Goal: Information Seeking & Learning: Learn about a topic

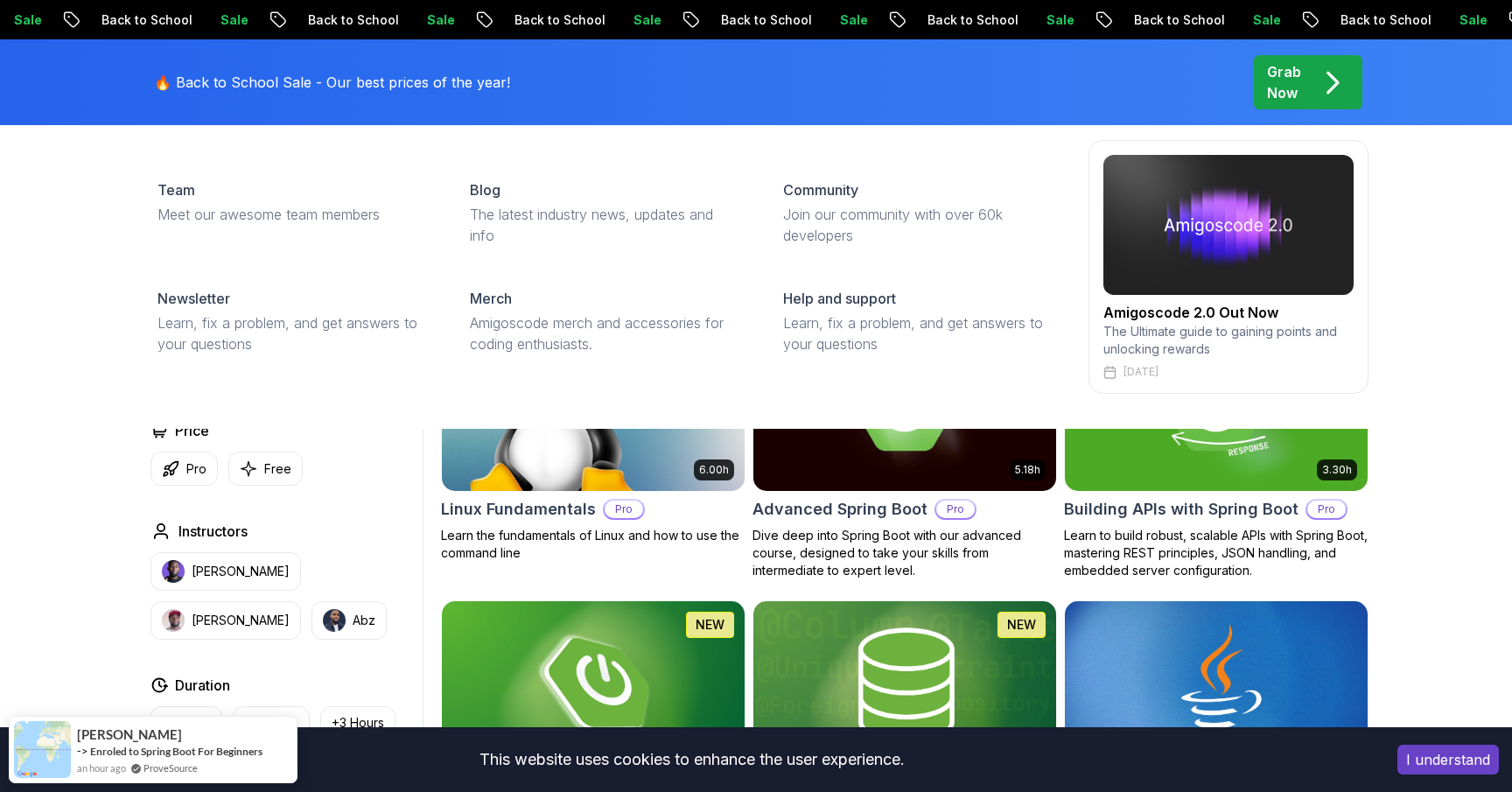
scroll to position [361, 0]
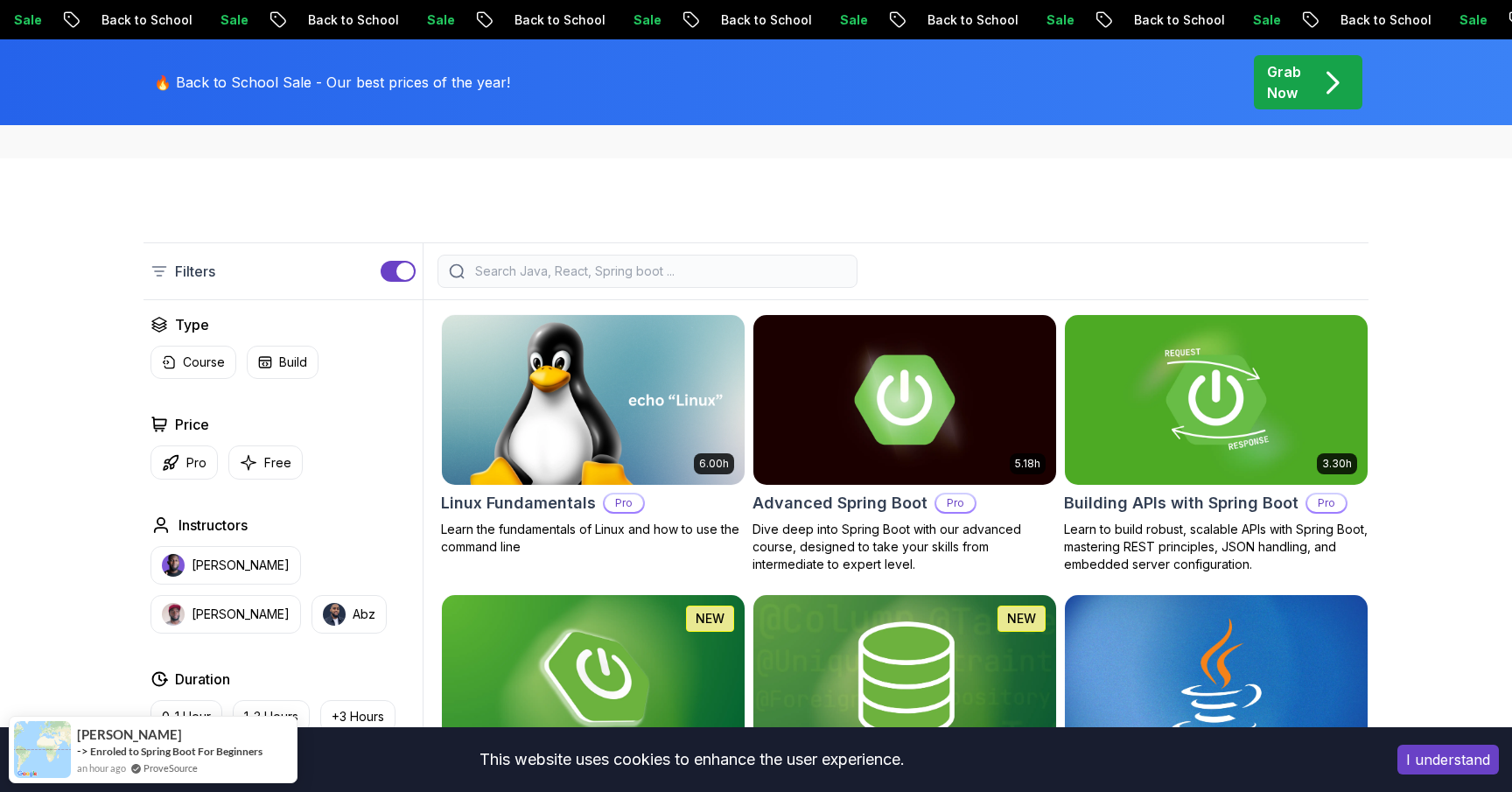
click at [561, 278] on input "search" at bounding box center [658, 271] width 374 height 17
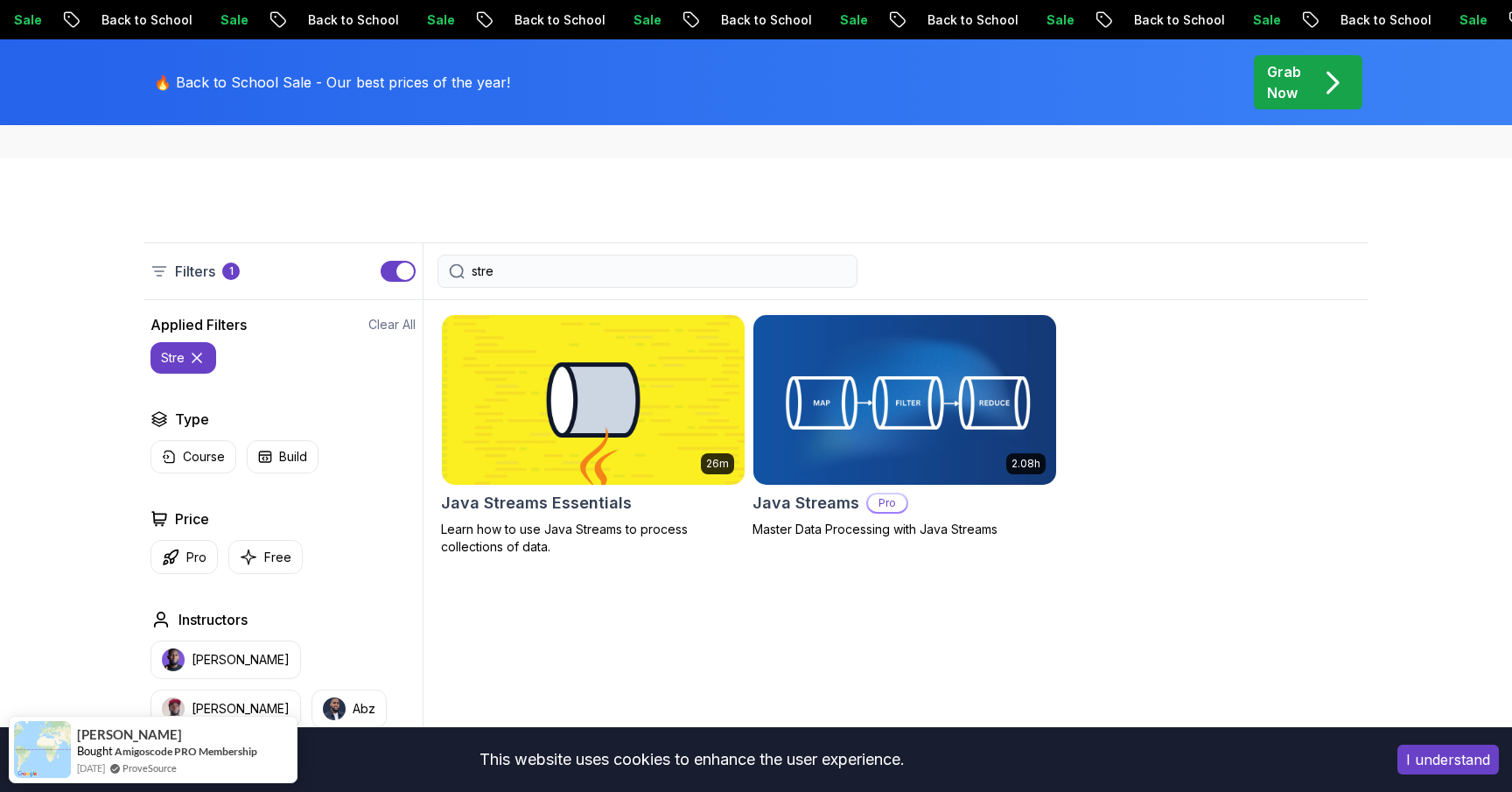
type input "stre"
click at [811, 503] on h2 "Java Streams" at bounding box center [806, 502] width 107 height 24
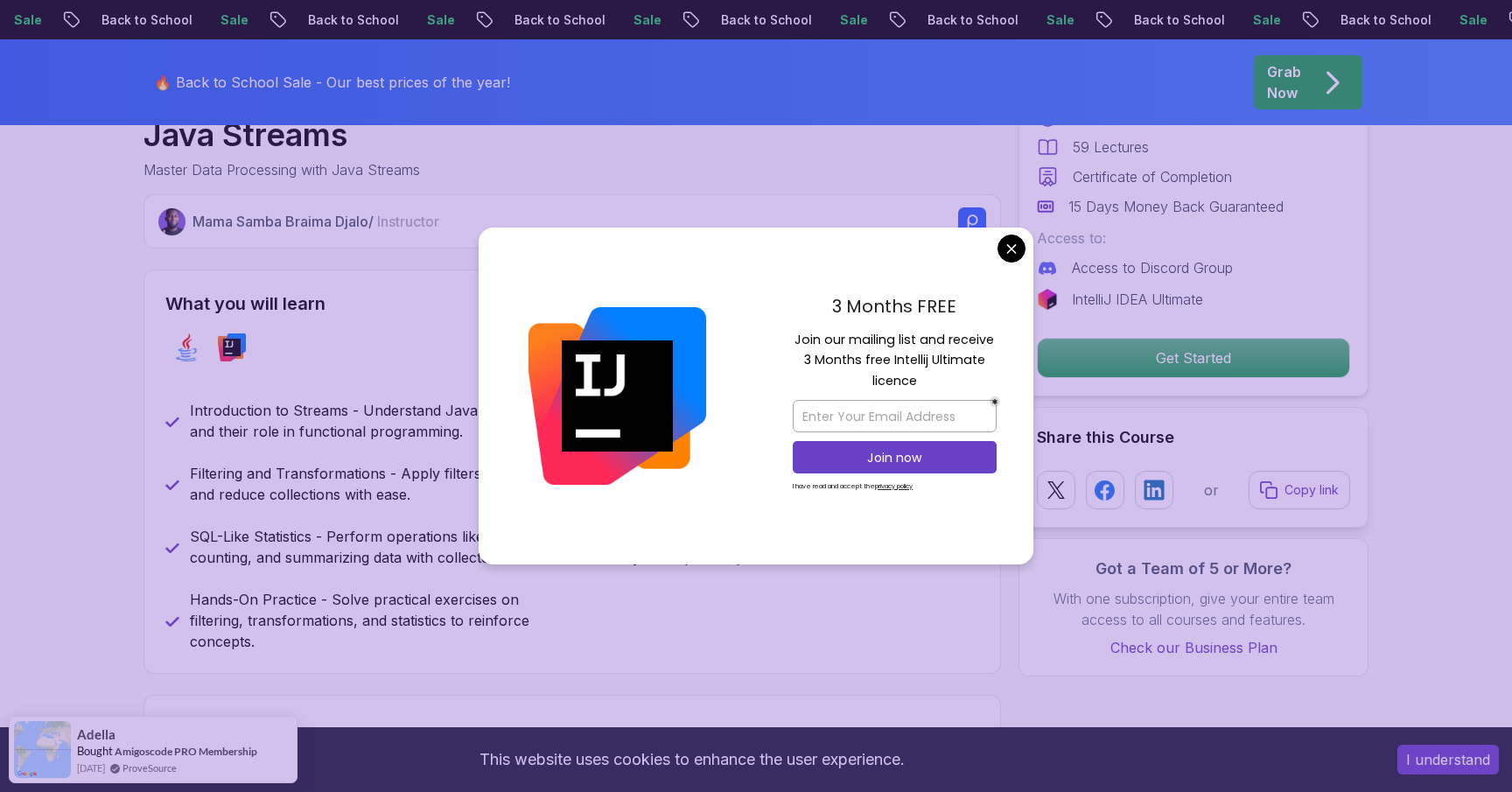
scroll to position [632, 0]
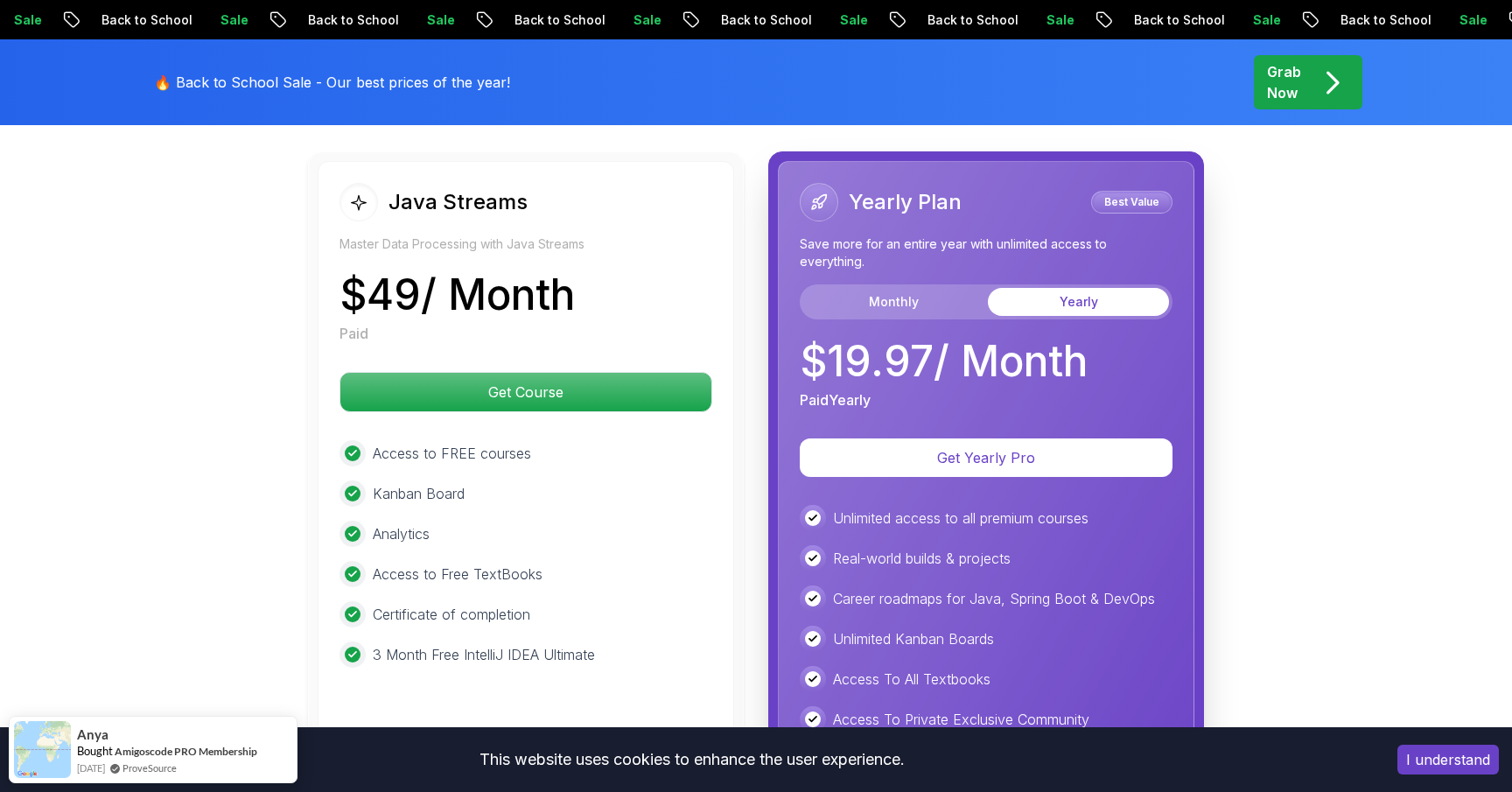
scroll to position [3876, 0]
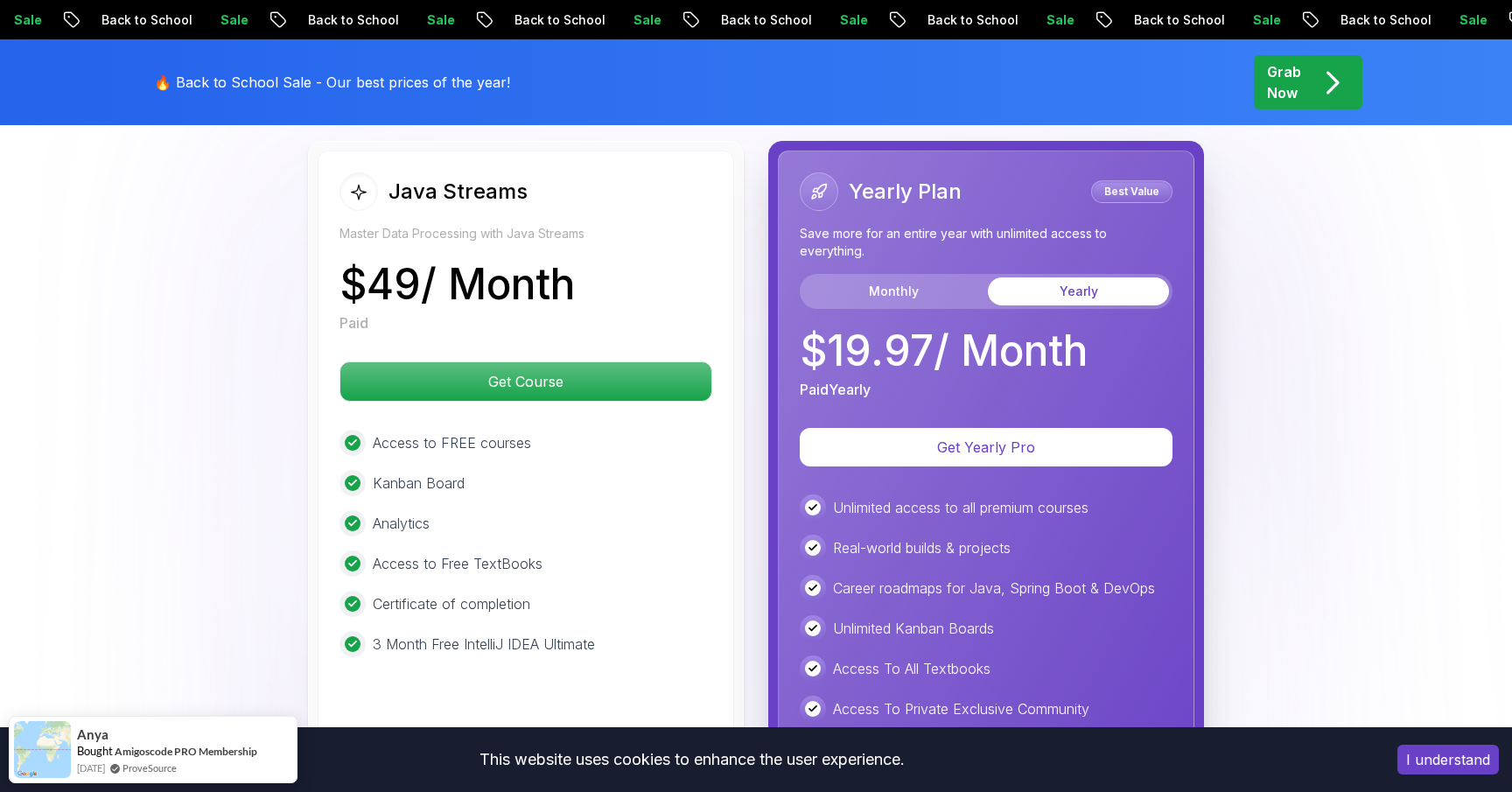
click at [648, 643] on div "Java Streams Master Data Processing with Java Streams $ 49 / Month Paid Get Cou…" at bounding box center [526, 528] width 417 height 754
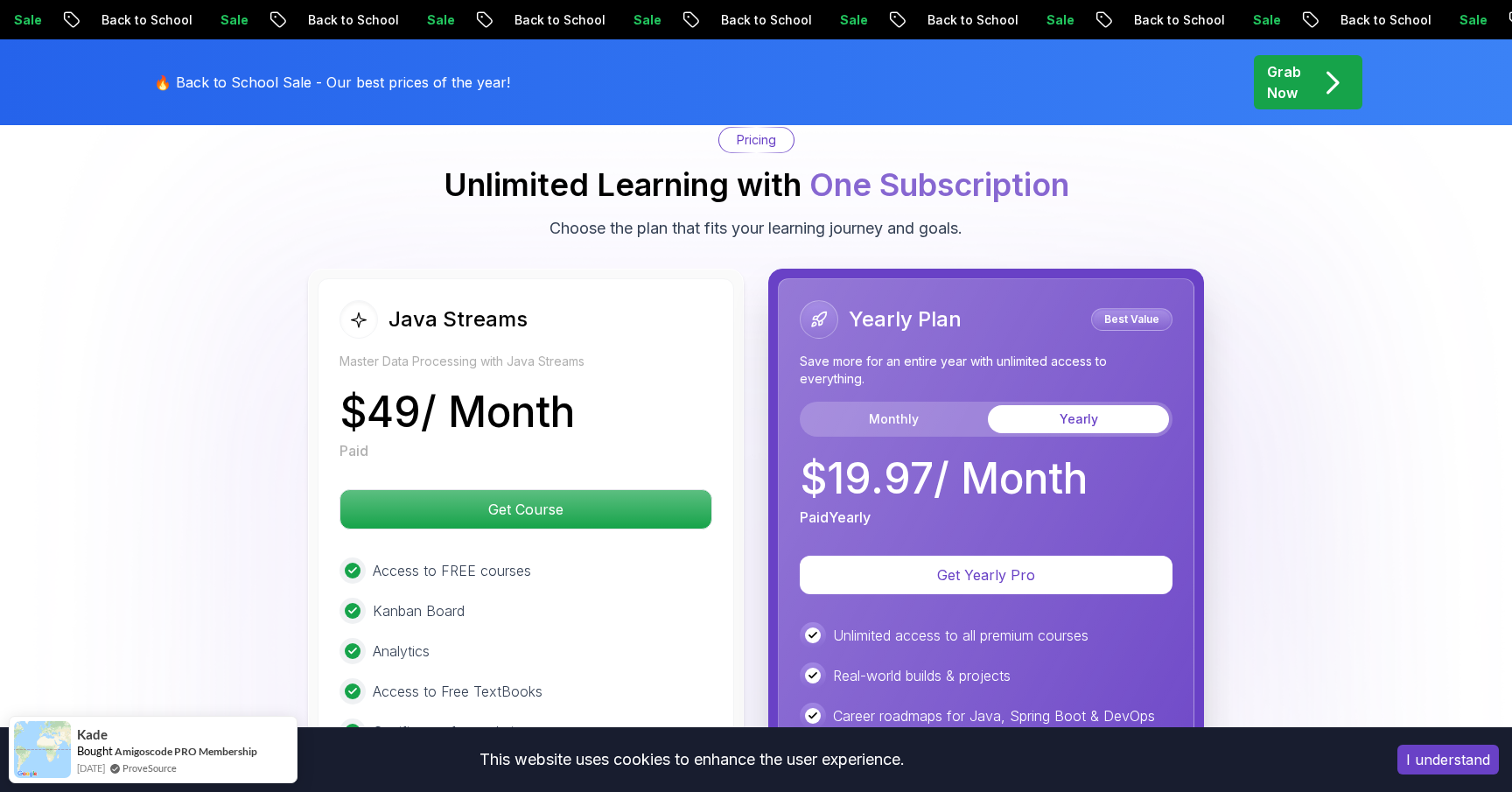
scroll to position [3771, 0]
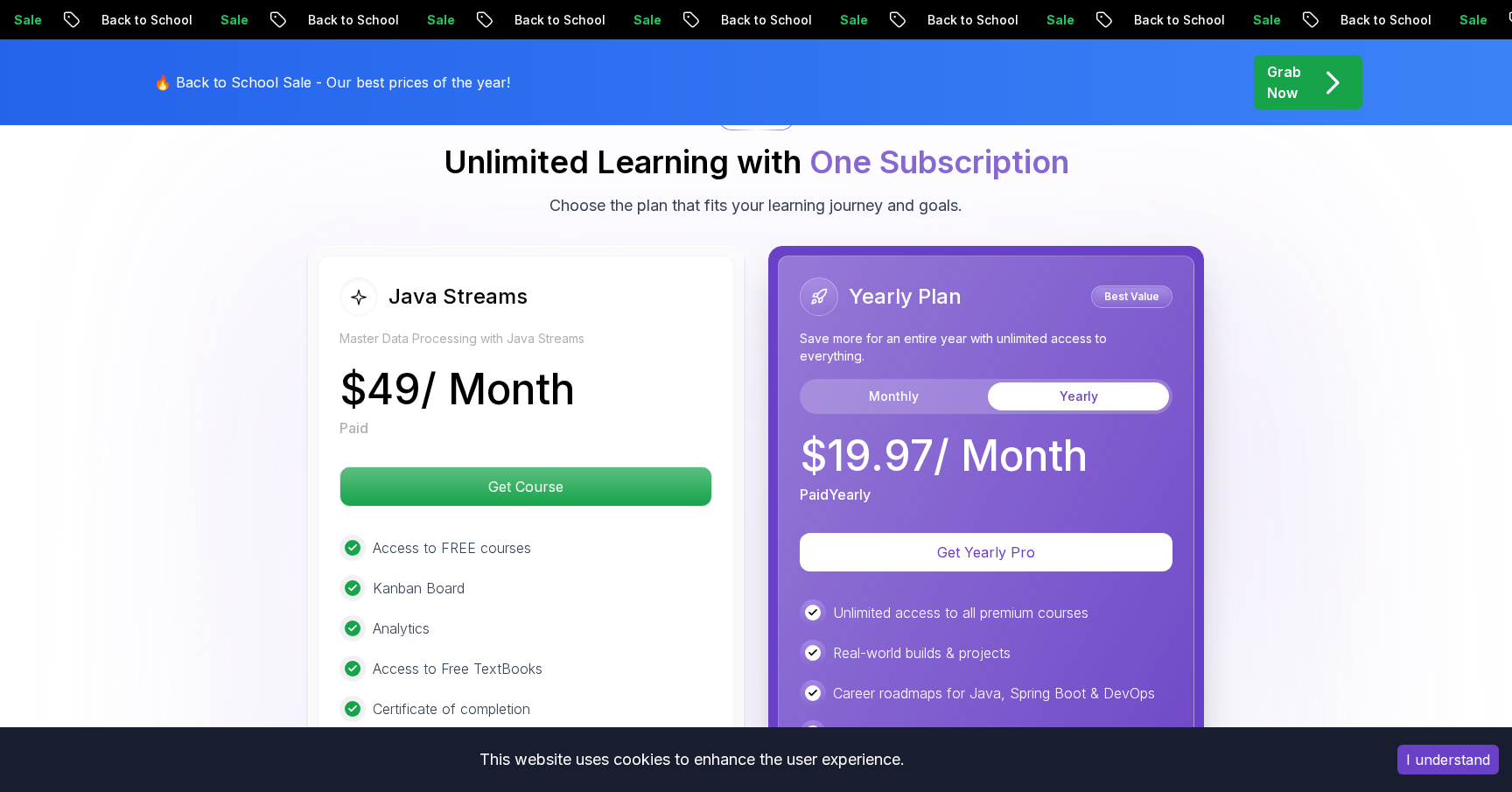
click at [909, 379] on div "Monthly Yearly" at bounding box center [986, 396] width 373 height 35
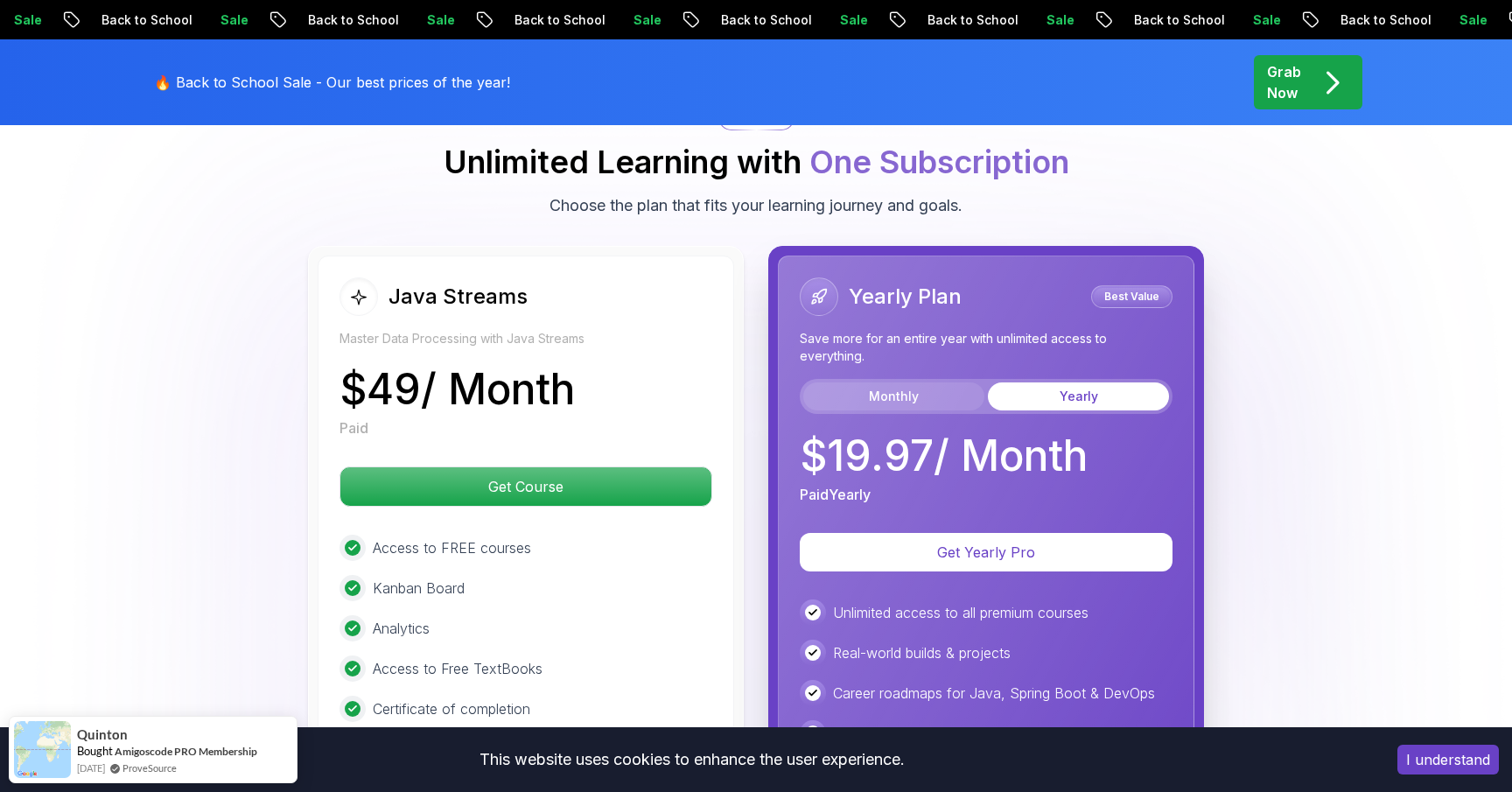
click at [903, 382] on button "Monthly" at bounding box center [893, 396] width 181 height 28
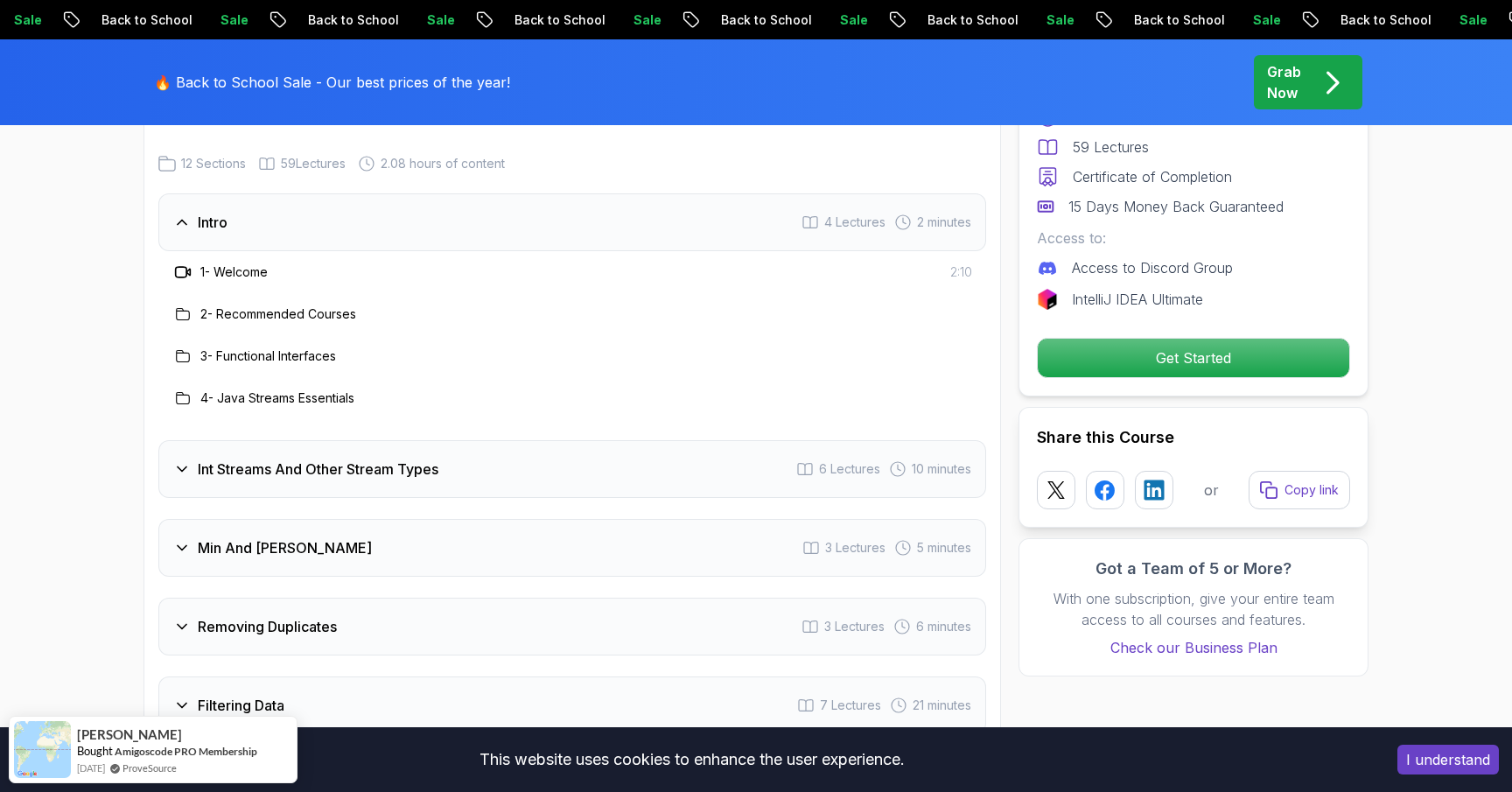
scroll to position [2347, 0]
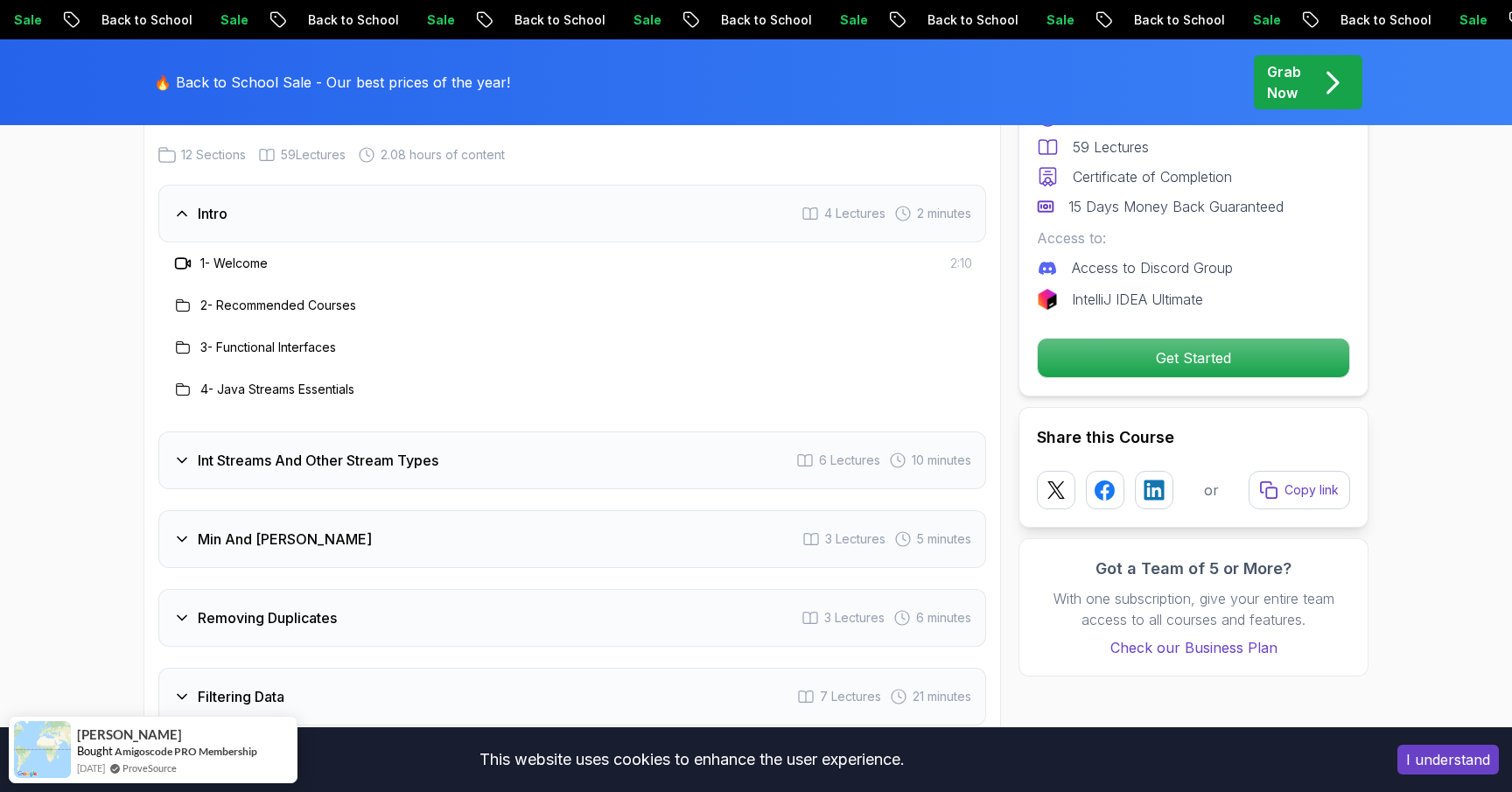
click at [871, 452] on div "Int Streams And Other Stream Types 6 Lectures 10 minutes" at bounding box center [572, 460] width 828 height 57
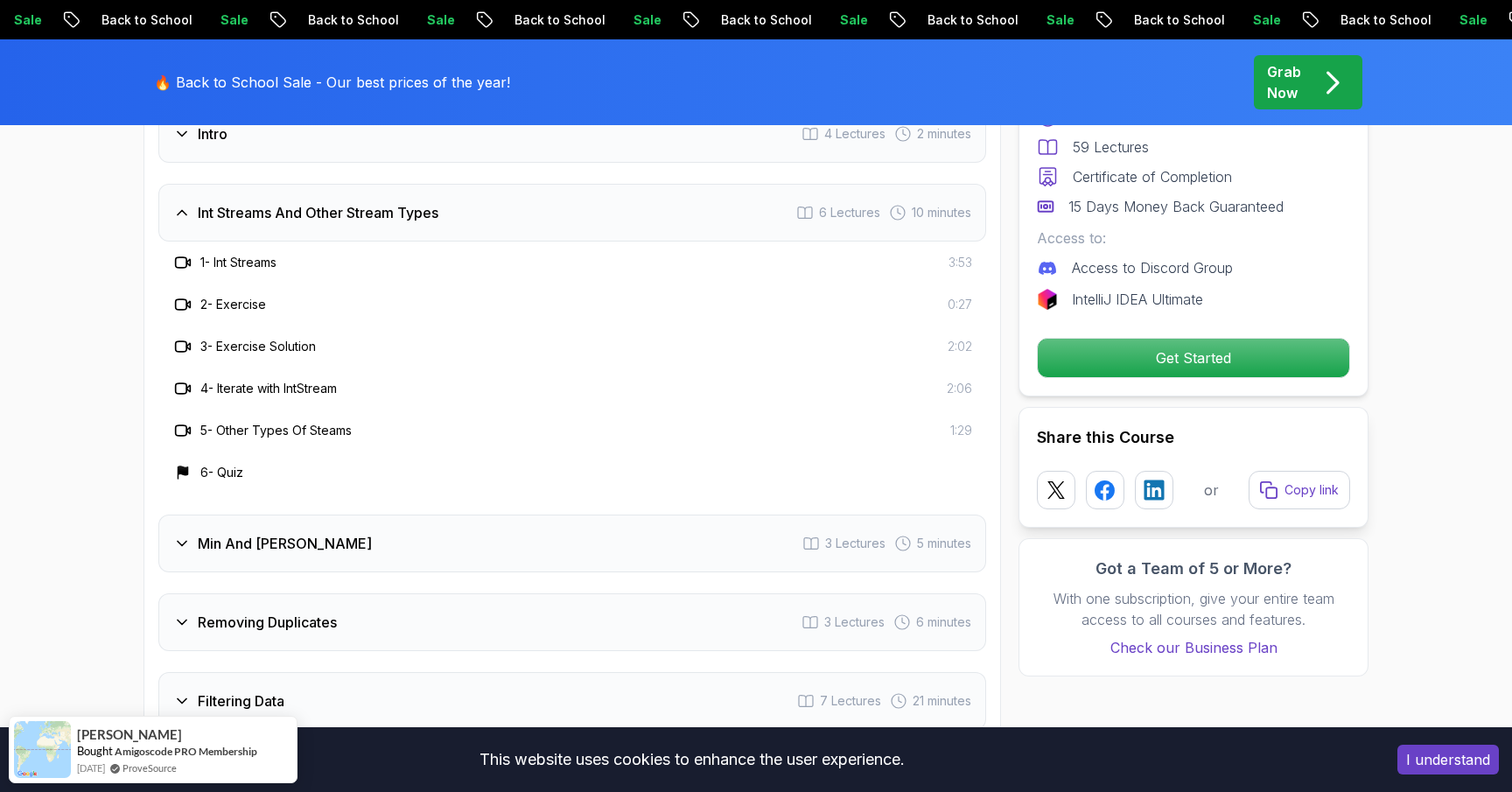
scroll to position [2444, 0]
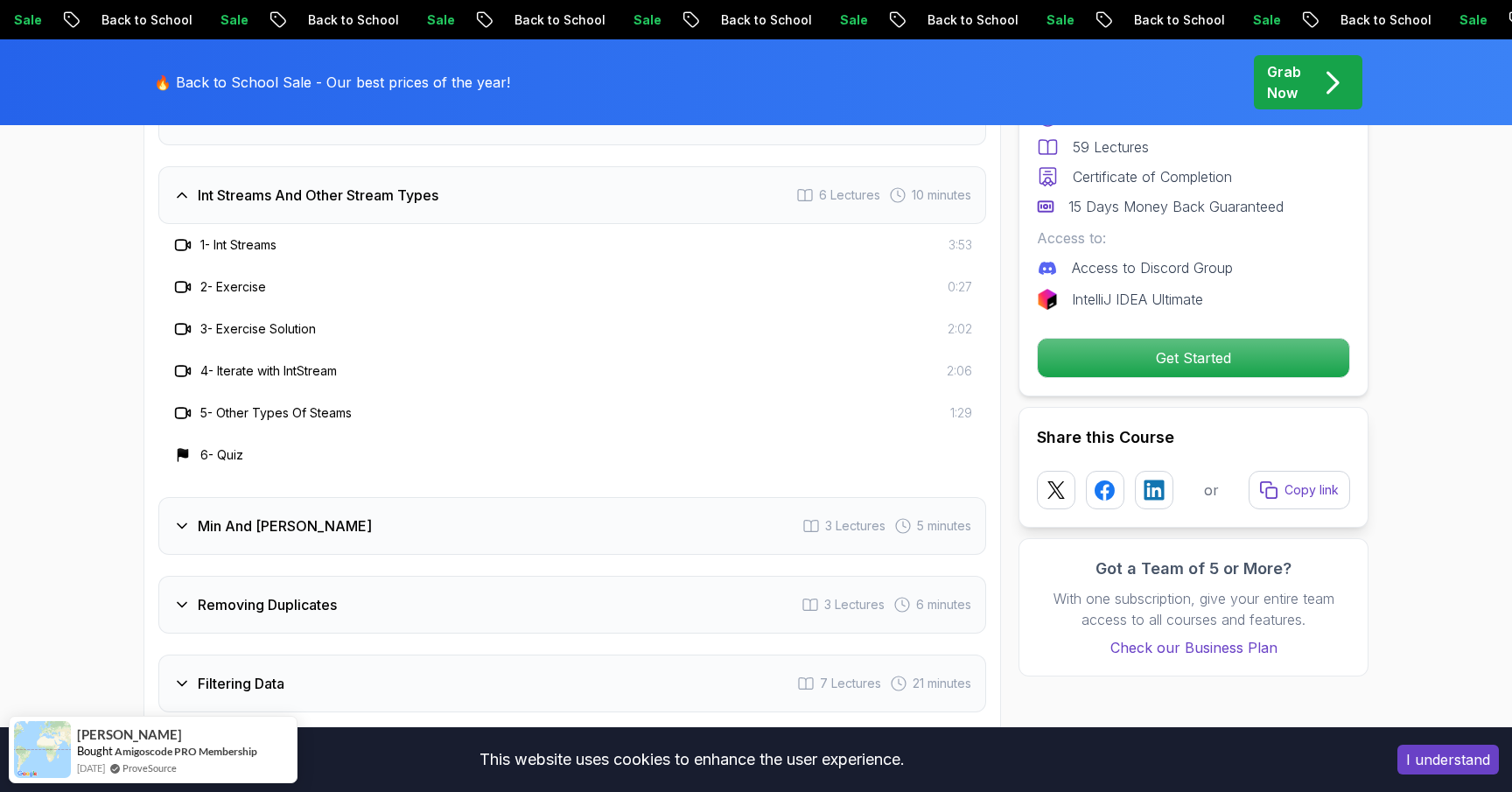
click at [647, 528] on div "Min And Max 3 Lectures 5 minutes" at bounding box center [572, 525] width 828 height 57
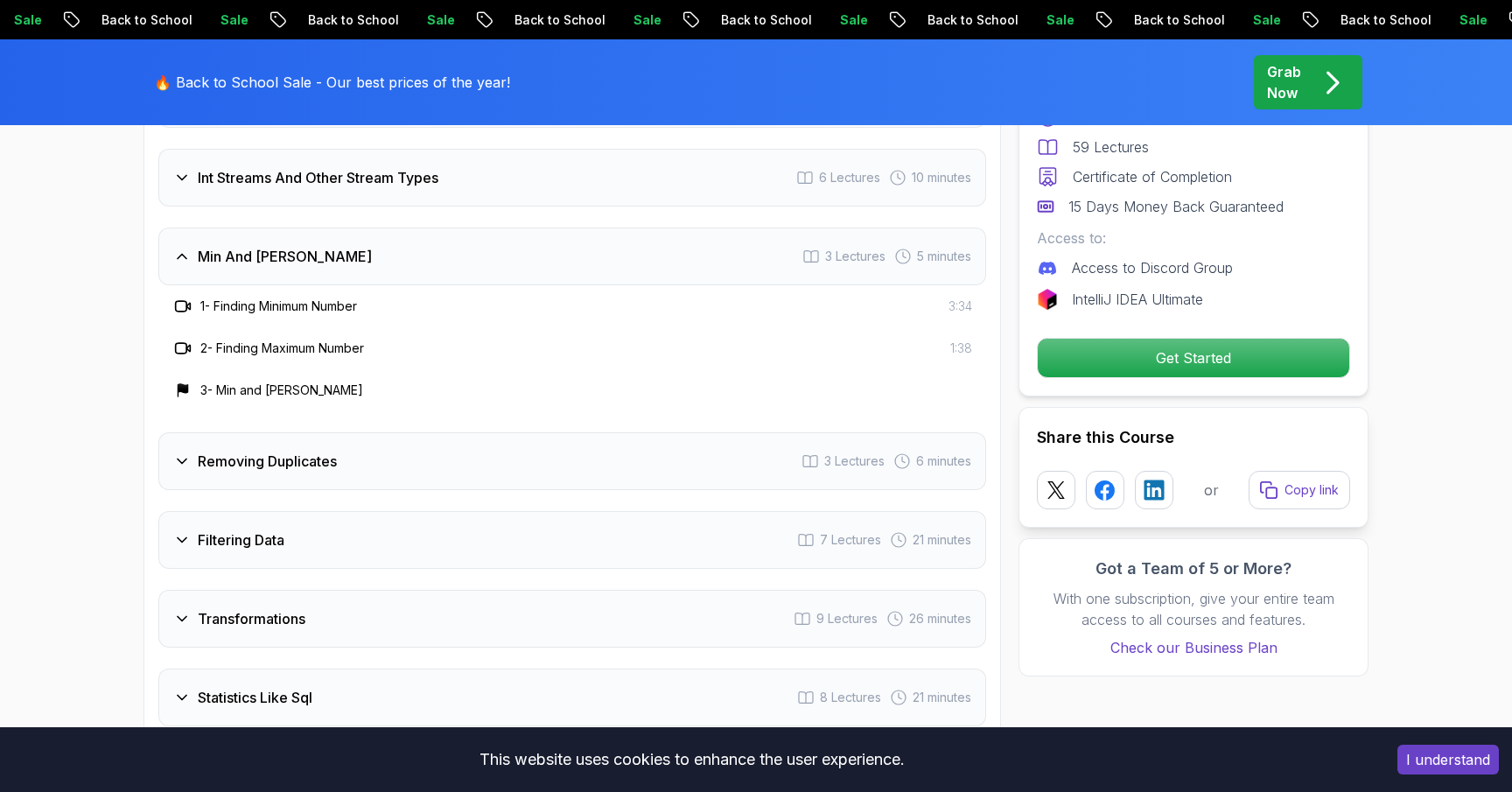
scroll to position [2466, 0]
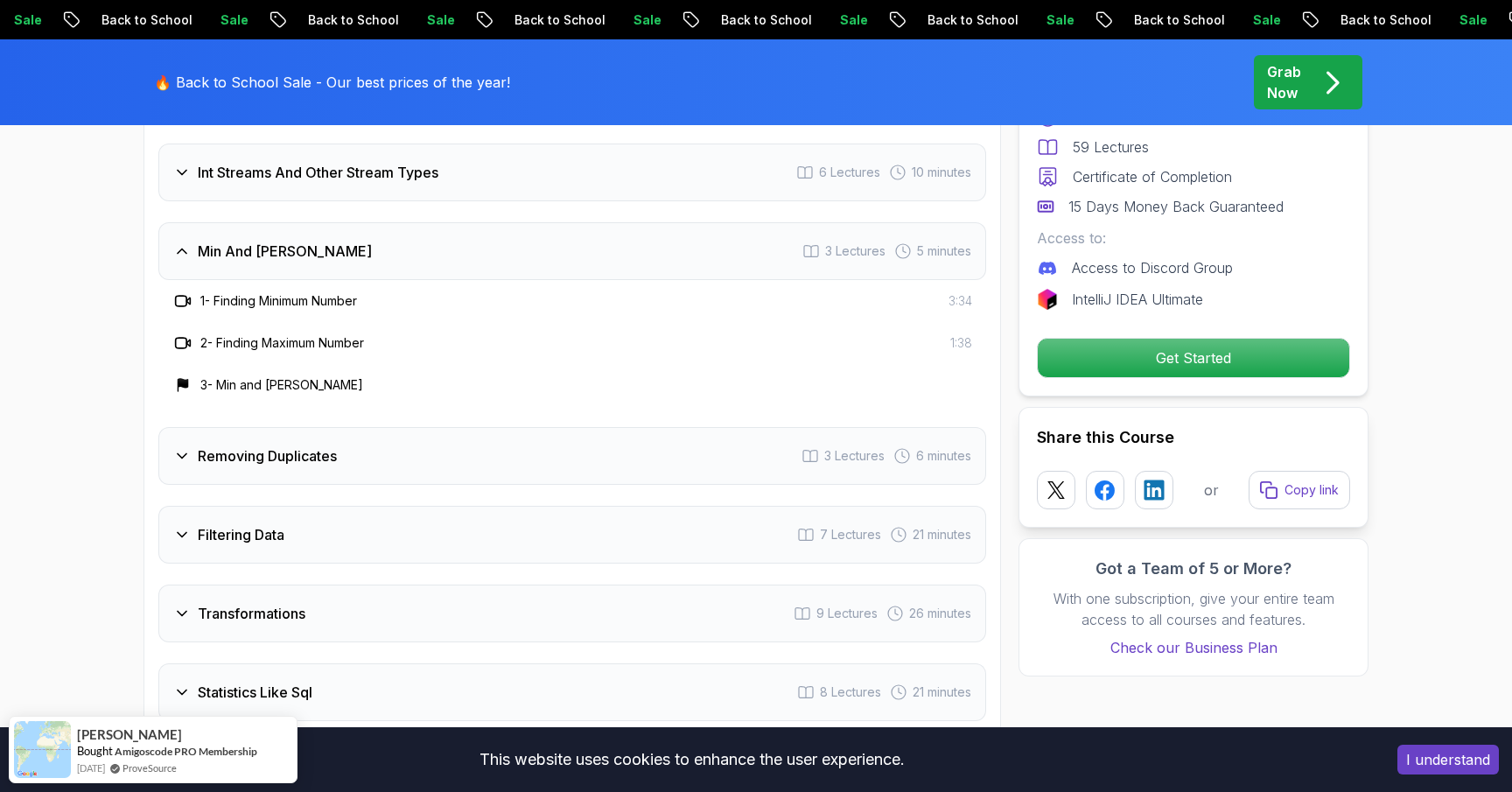
click at [592, 439] on div "Removing Duplicates 3 Lectures 6 minutes" at bounding box center [572, 455] width 828 height 57
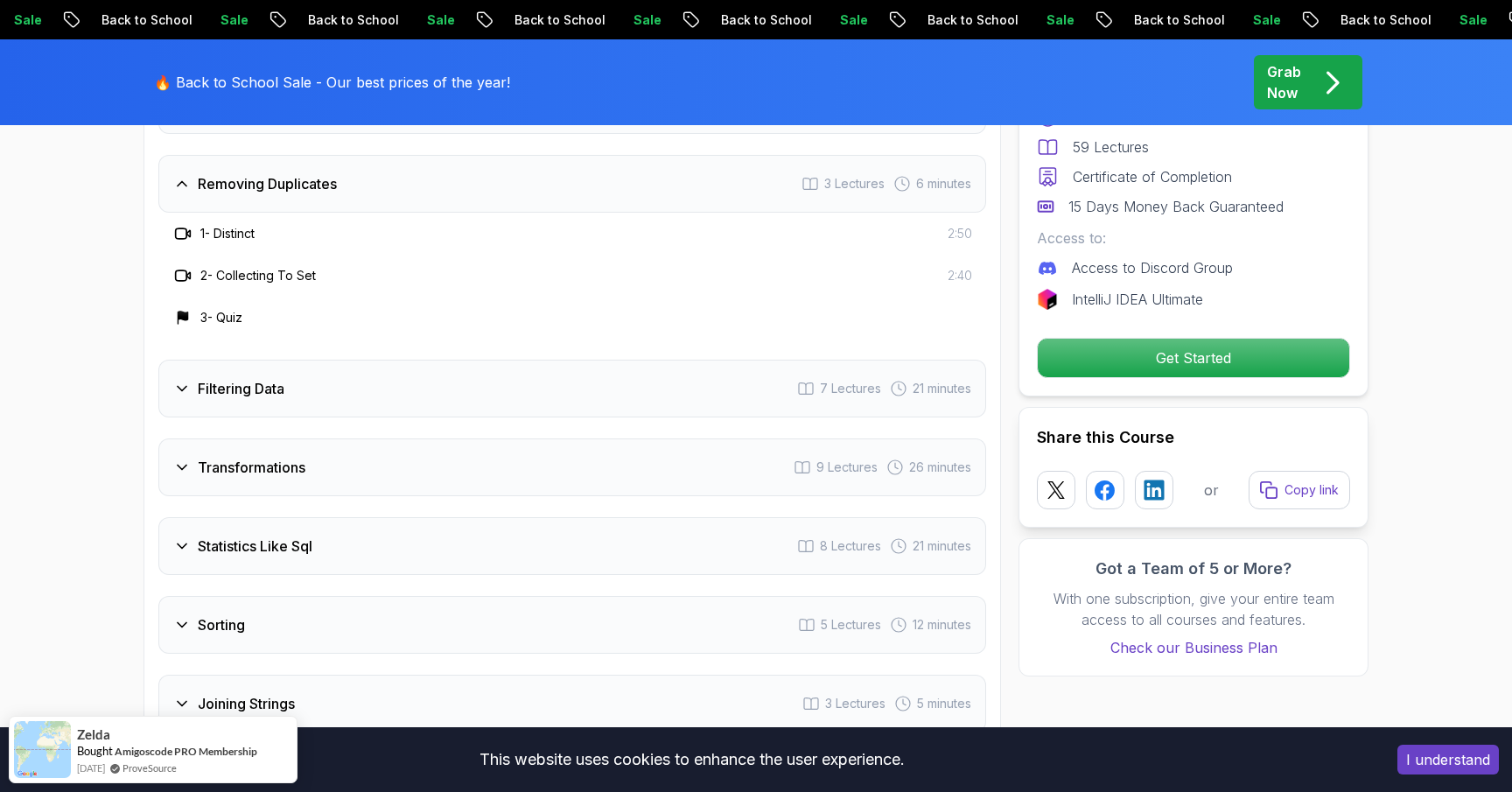
scroll to position [2617, 0]
click at [552, 366] on div "Filtering Data 7 Lectures 21 minutes" at bounding box center [572, 384] width 828 height 57
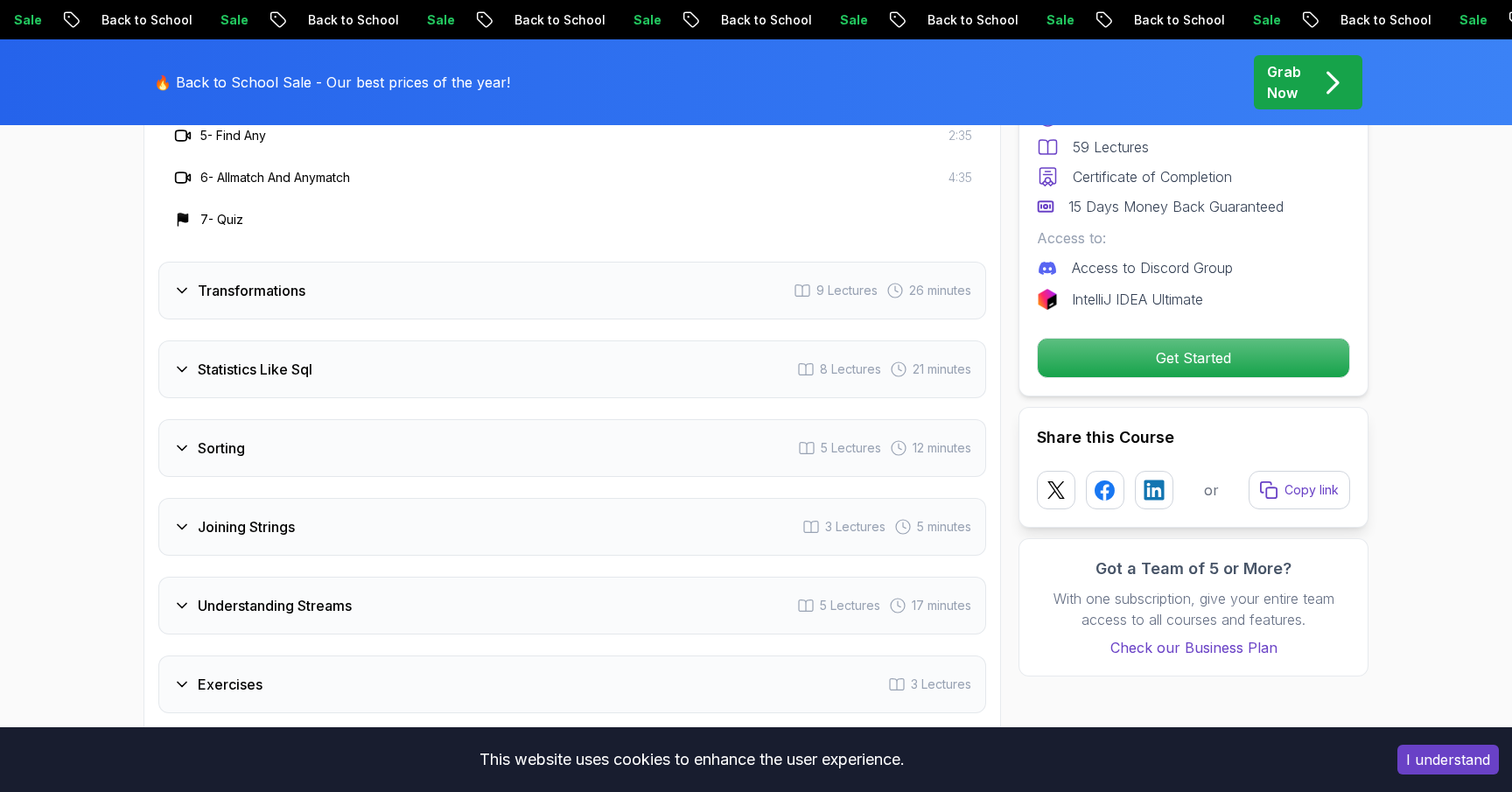
scroll to position [2993, 0]
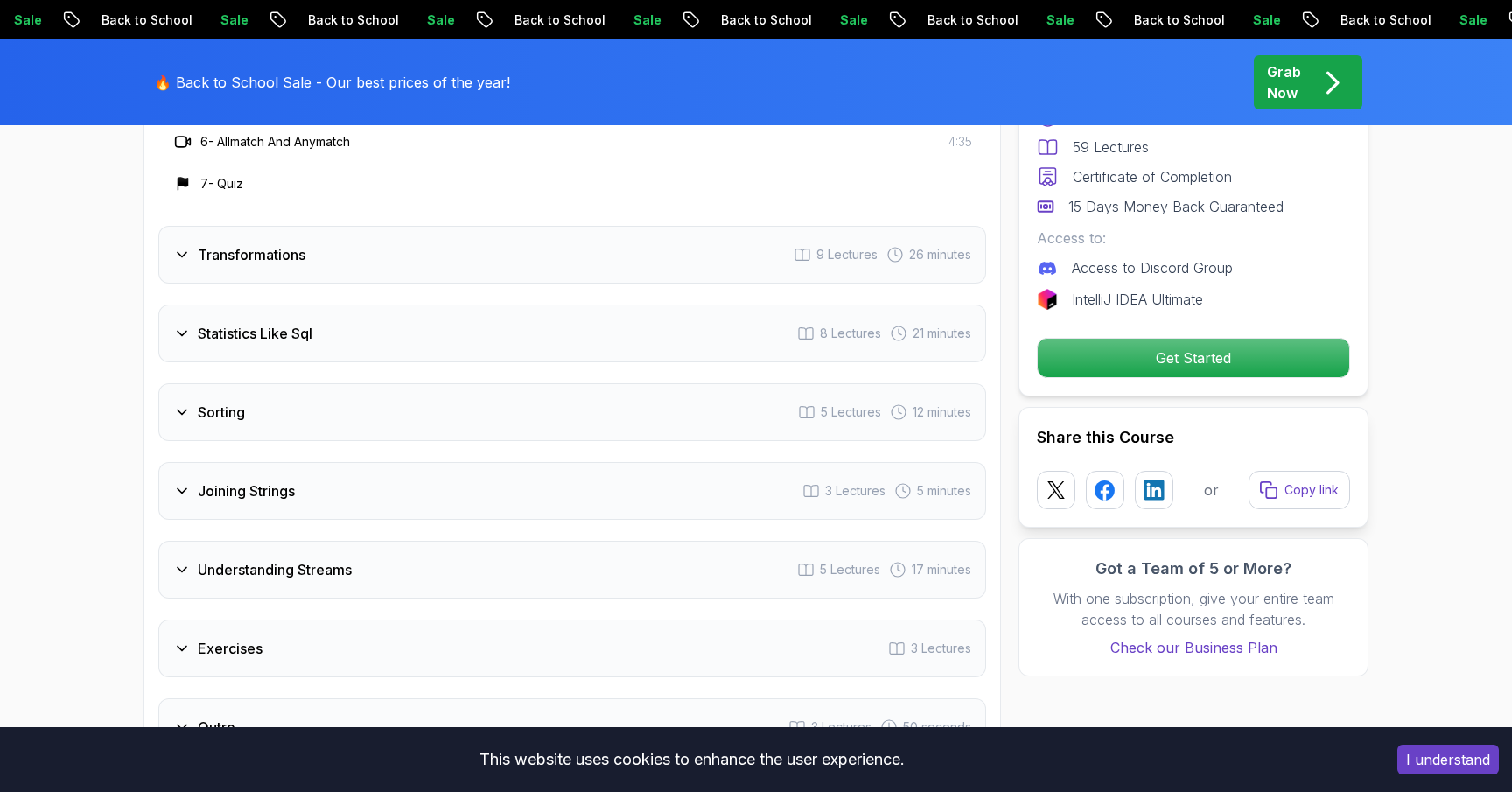
click at [521, 241] on div "Transformations 9 Lectures 26 minutes" at bounding box center [572, 254] width 828 height 57
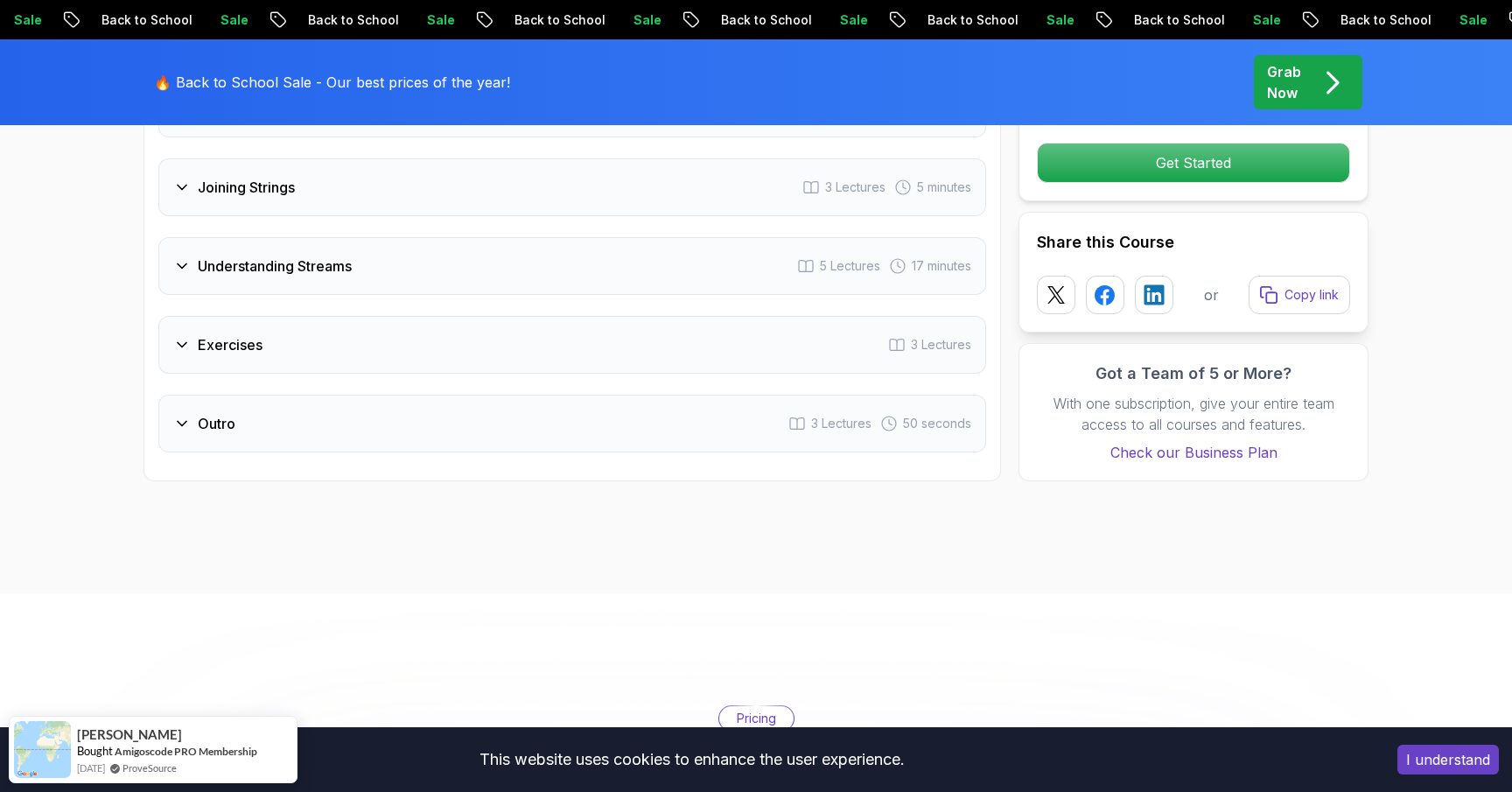
scroll to position [3407, 0]
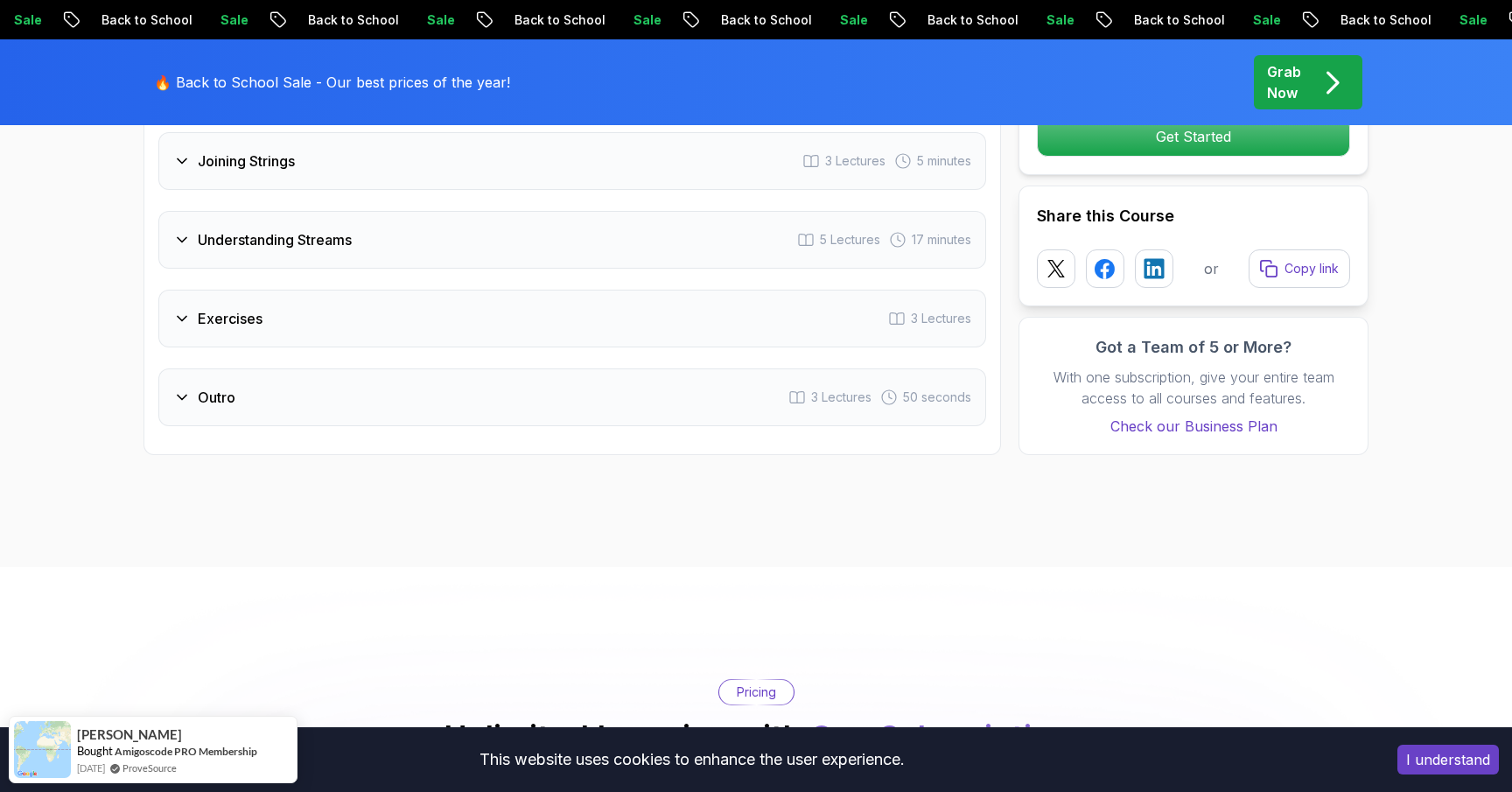
click at [498, 161] on div "Joining Strings 3 Lectures 5 minutes" at bounding box center [572, 160] width 828 height 57
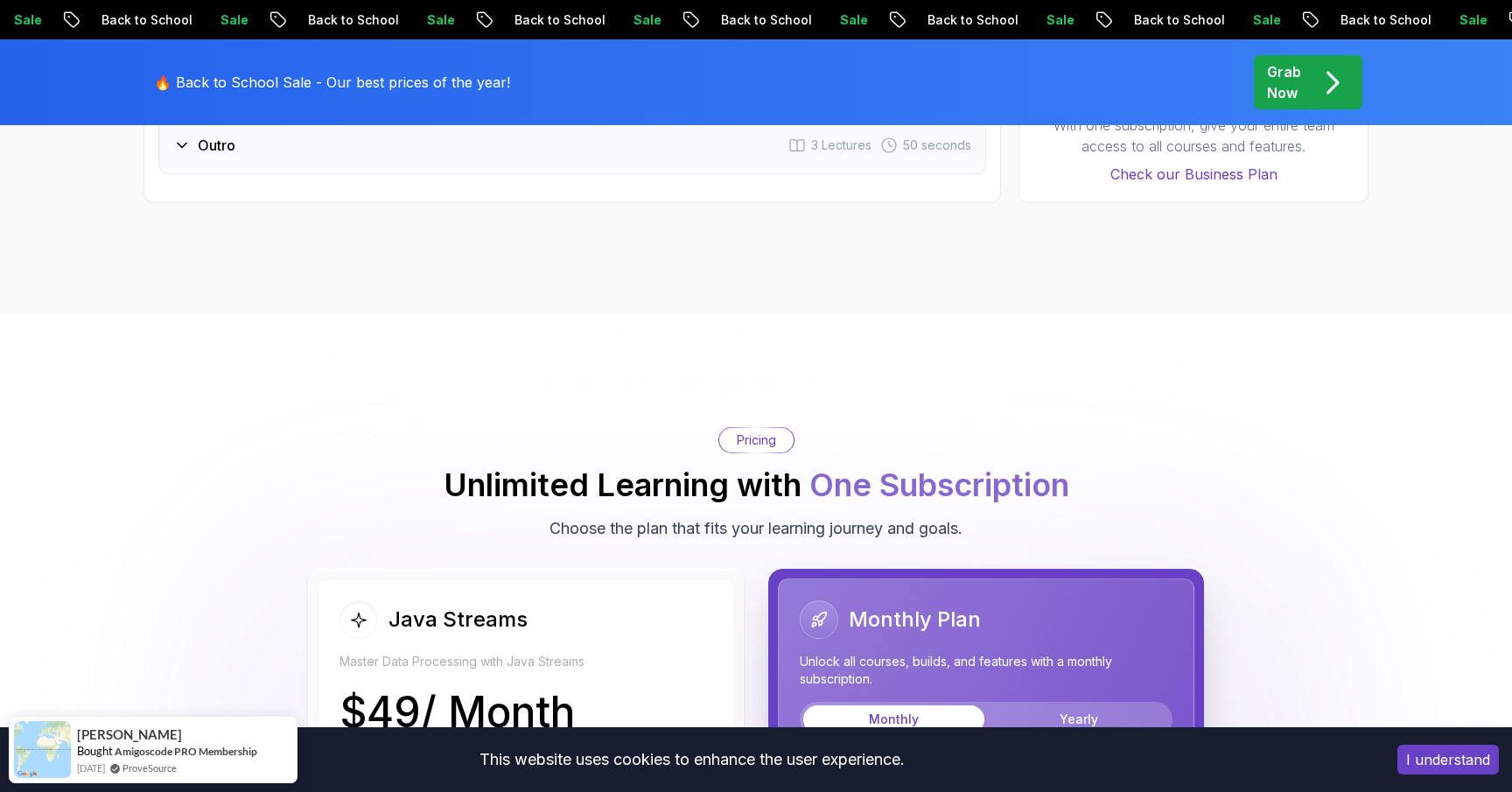
scroll to position [3029, 0]
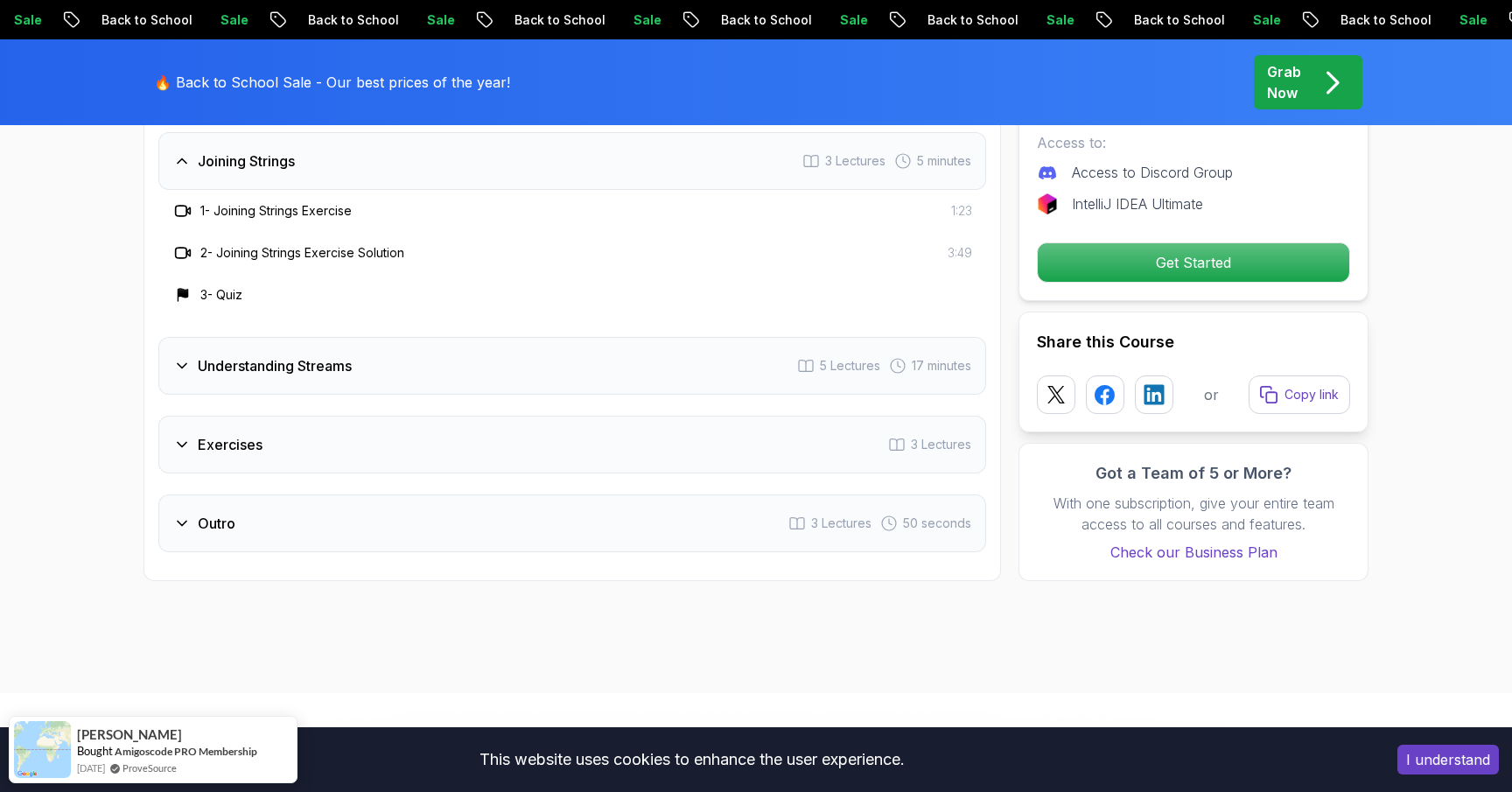
click at [447, 361] on div "Understanding Streams 5 Lectures 17 minutes" at bounding box center [572, 365] width 828 height 57
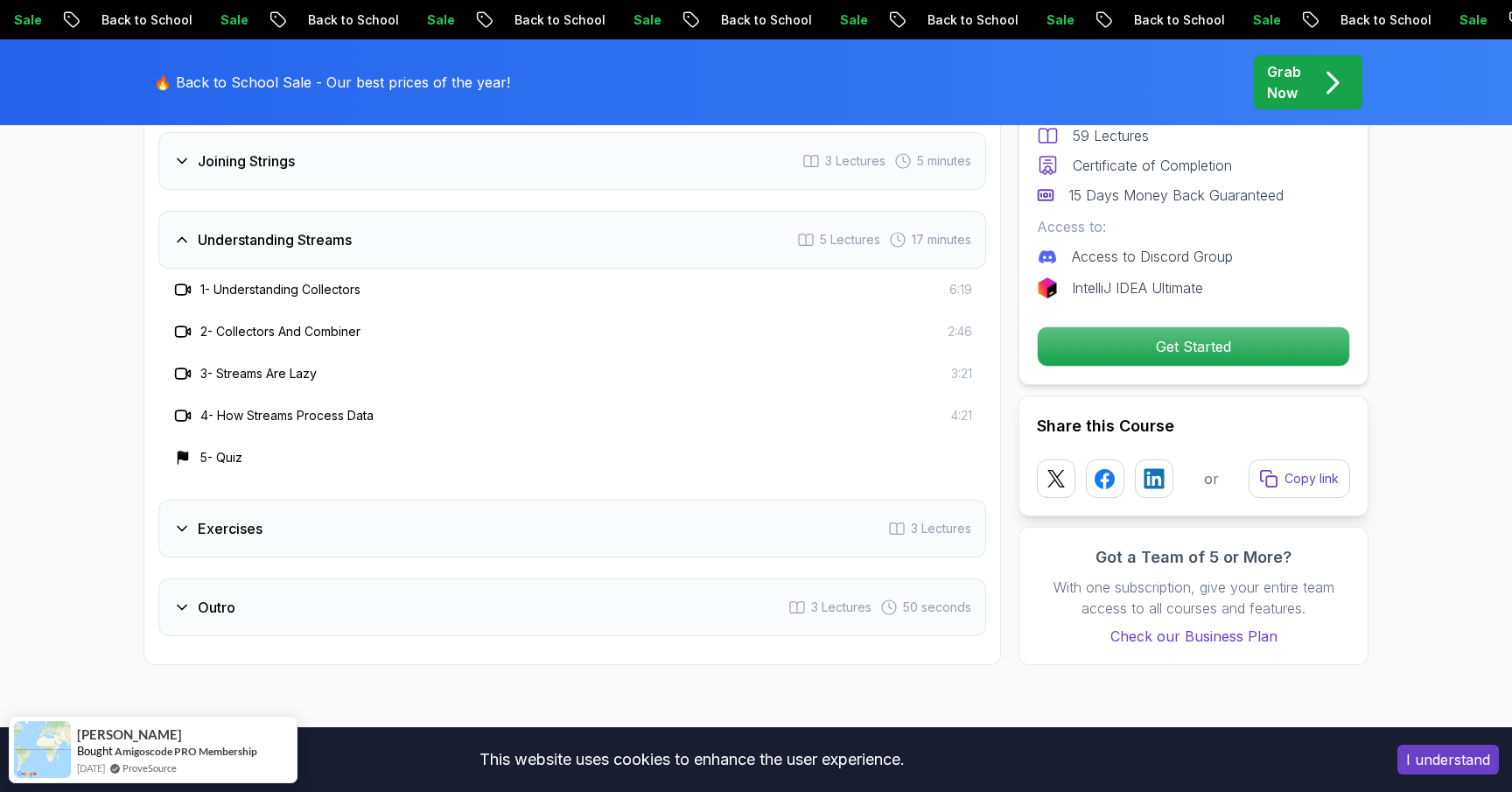
click at [416, 514] on div "Exercises 3 Lectures" at bounding box center [572, 528] width 828 height 57
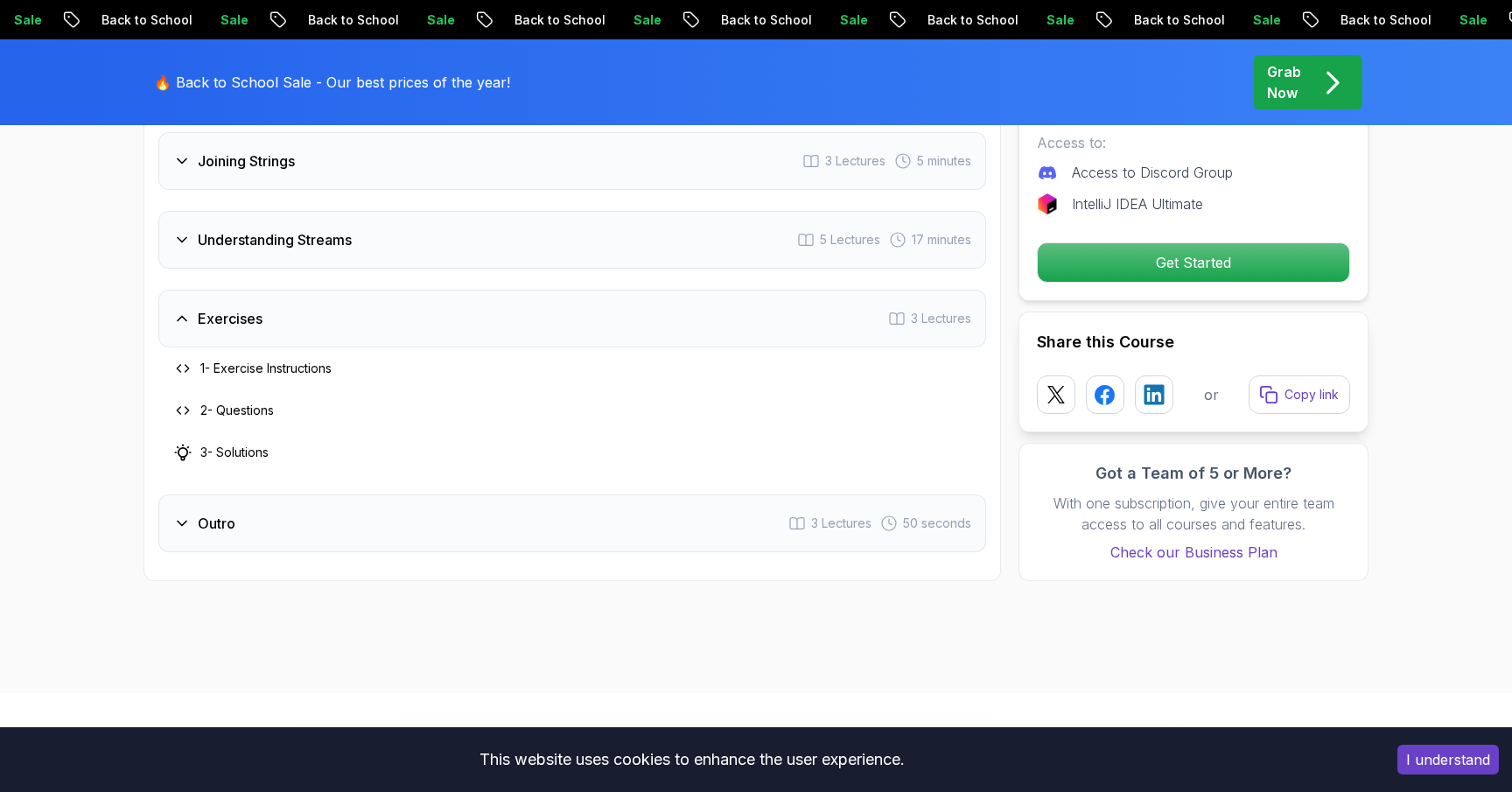
click at [442, 224] on div "Understanding Streams 5 Lectures 17 minutes" at bounding box center [572, 239] width 828 height 57
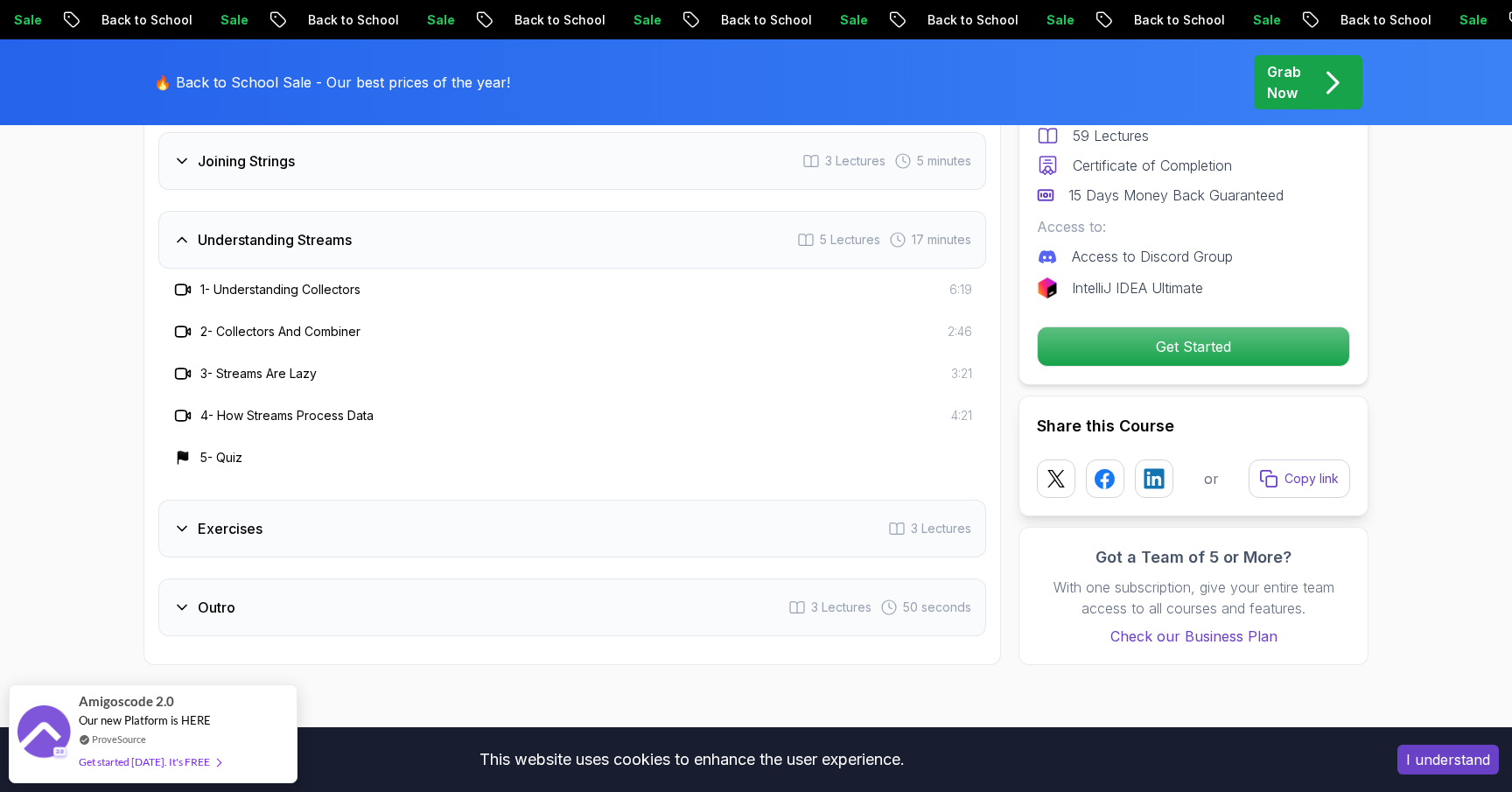
click at [353, 583] on div "Outro 3 Lectures 50 seconds" at bounding box center [572, 606] width 828 height 57
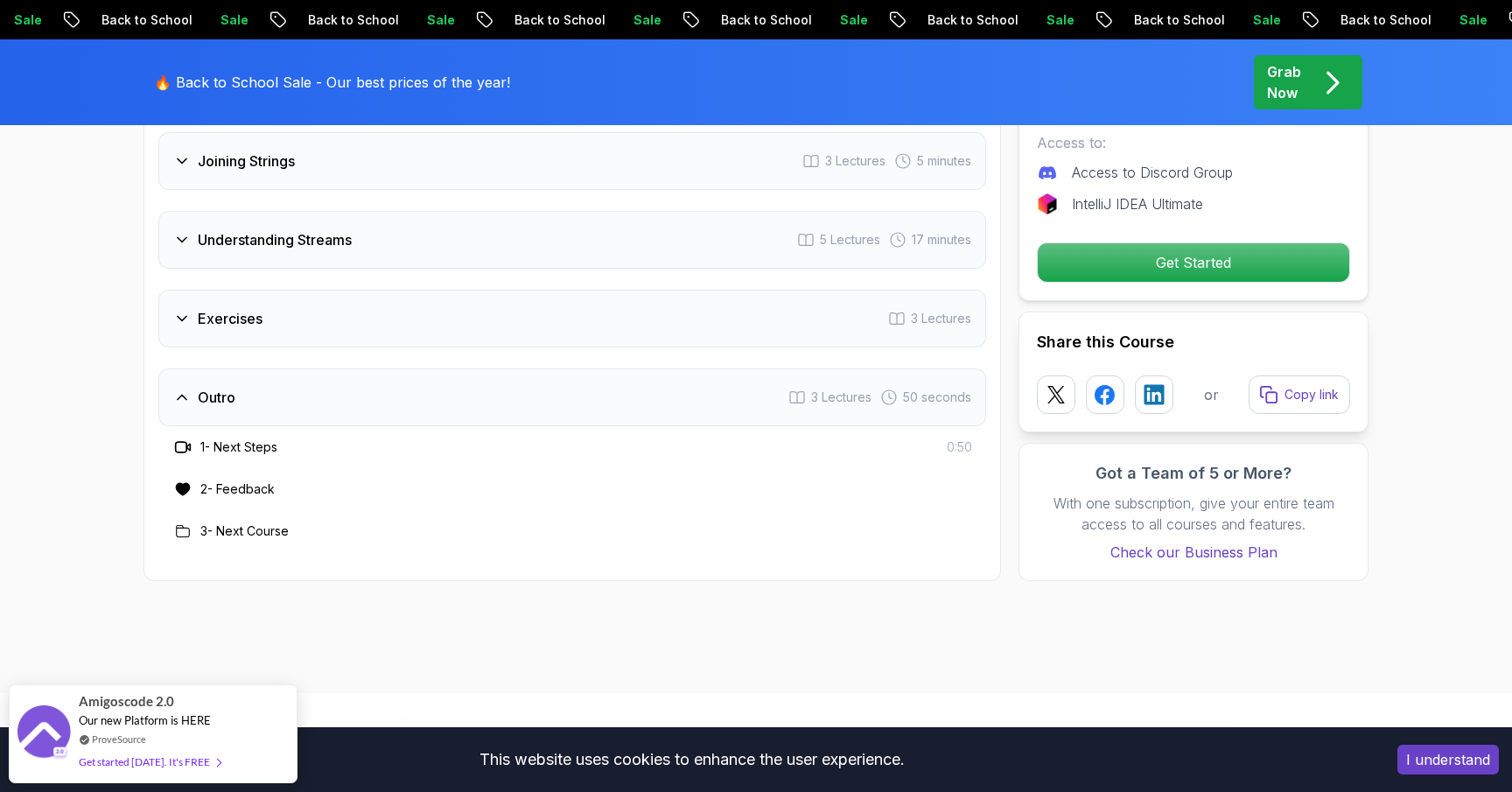
click at [429, 243] on div "Understanding Streams 5 Lectures 17 minutes" at bounding box center [572, 239] width 828 height 57
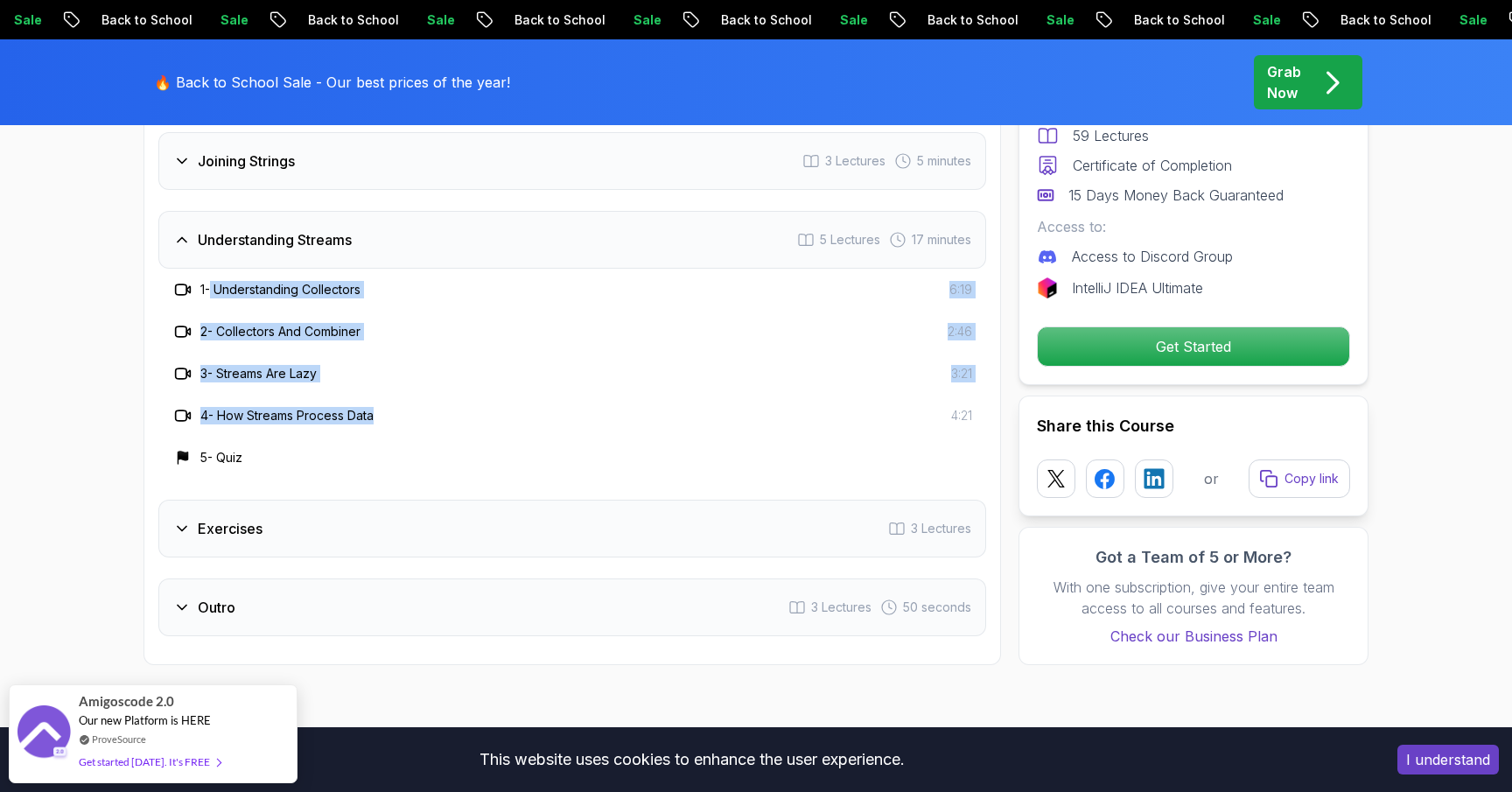
drag, startPoint x: 420, startPoint y: 399, endPoint x: 215, endPoint y: 265, distance: 244.9
click at [215, 268] on div "1 - Understanding Collectors 6:19 2 - Collectors And Combiner 2:46 3 - Streams …" at bounding box center [572, 373] width 828 height 210
click at [434, 516] on div "Exercises 3 Lectures" at bounding box center [572, 528] width 828 height 57
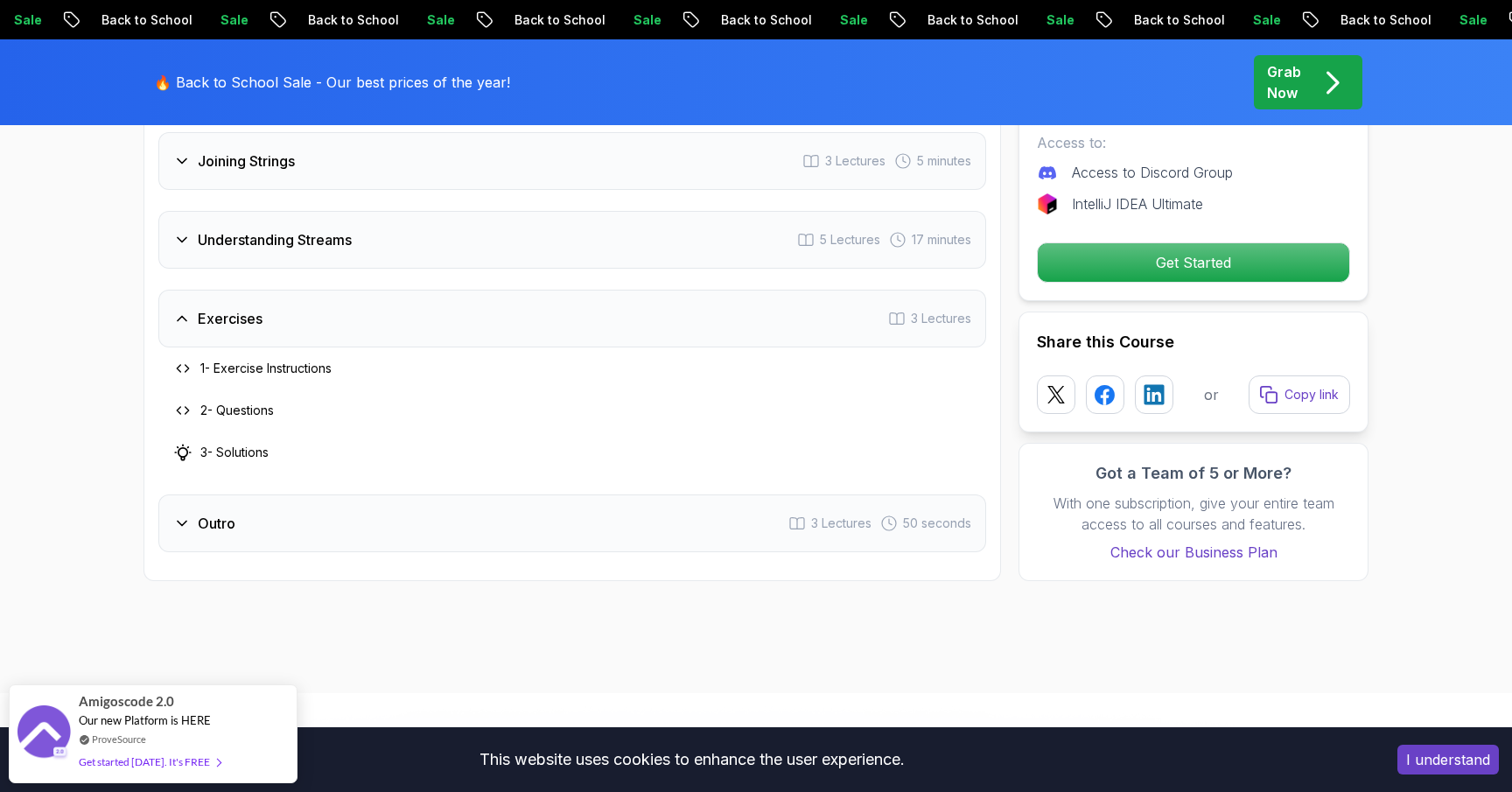
click at [435, 516] on div "Outro 3 Lectures 50 seconds" at bounding box center [572, 523] width 828 height 57
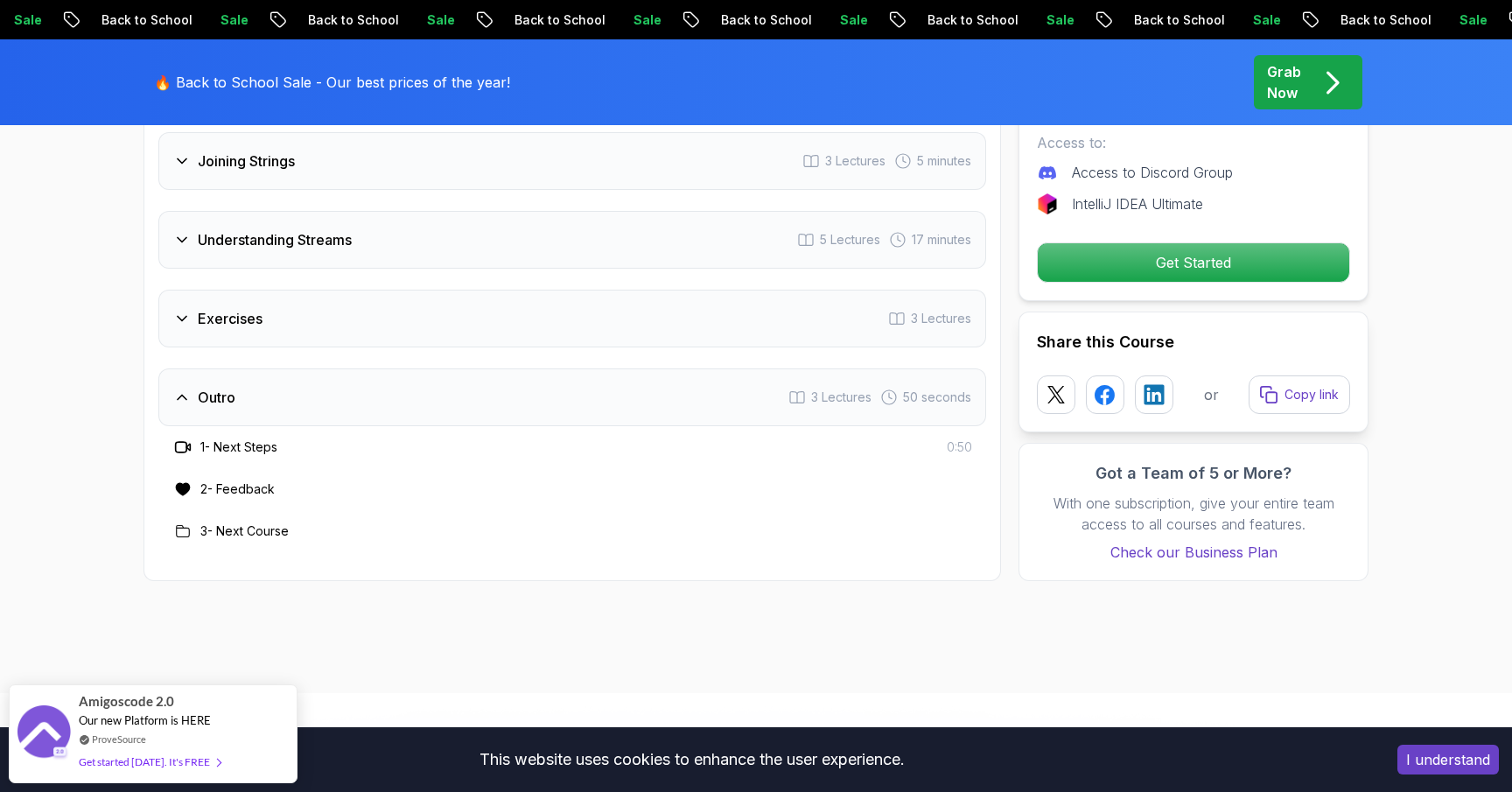
click at [417, 299] on div "Exercises 3 Lectures" at bounding box center [572, 318] width 828 height 57
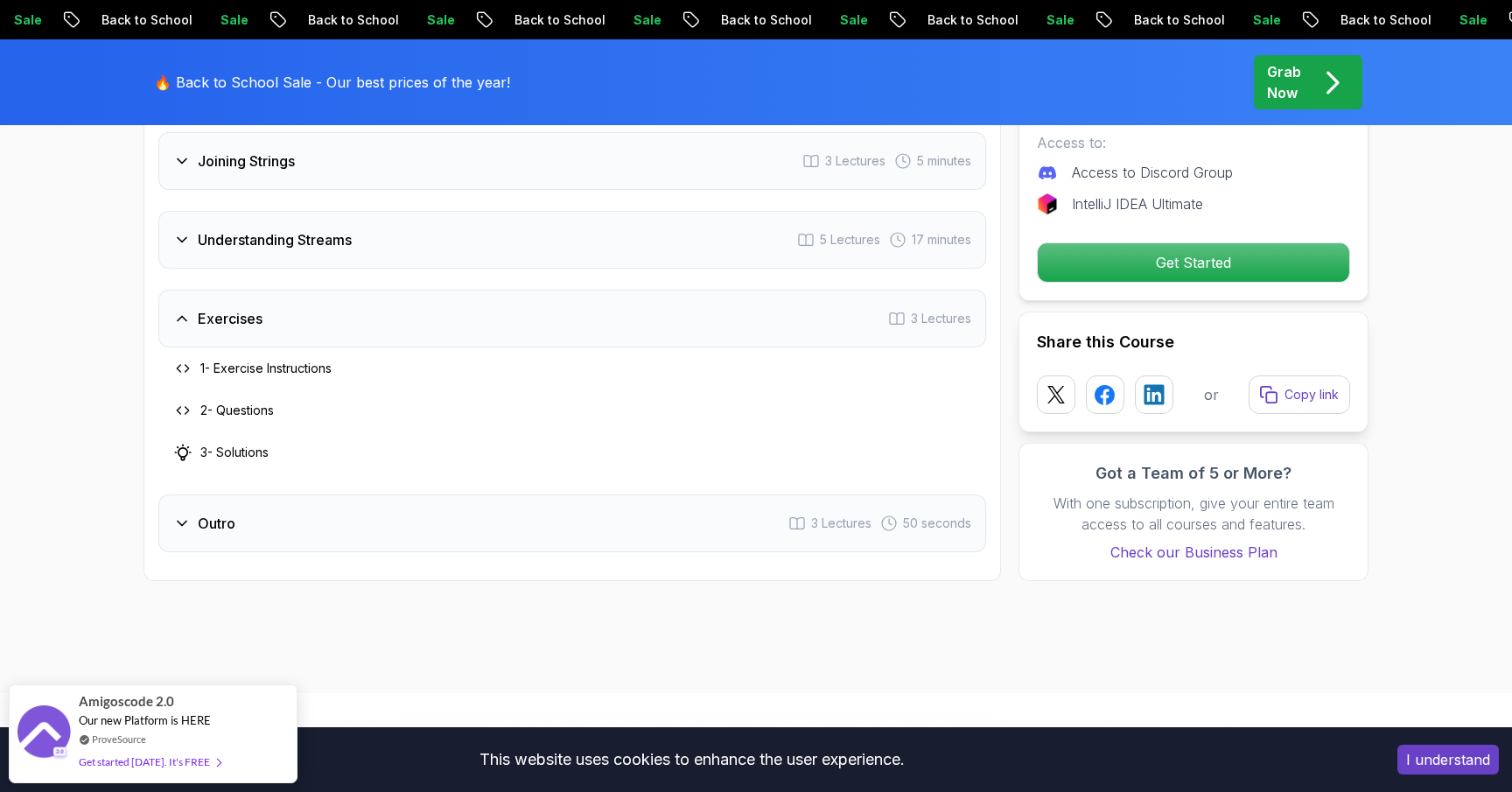
click at [434, 211] on div "Understanding Streams 5 Lectures 17 minutes" at bounding box center [572, 239] width 828 height 57
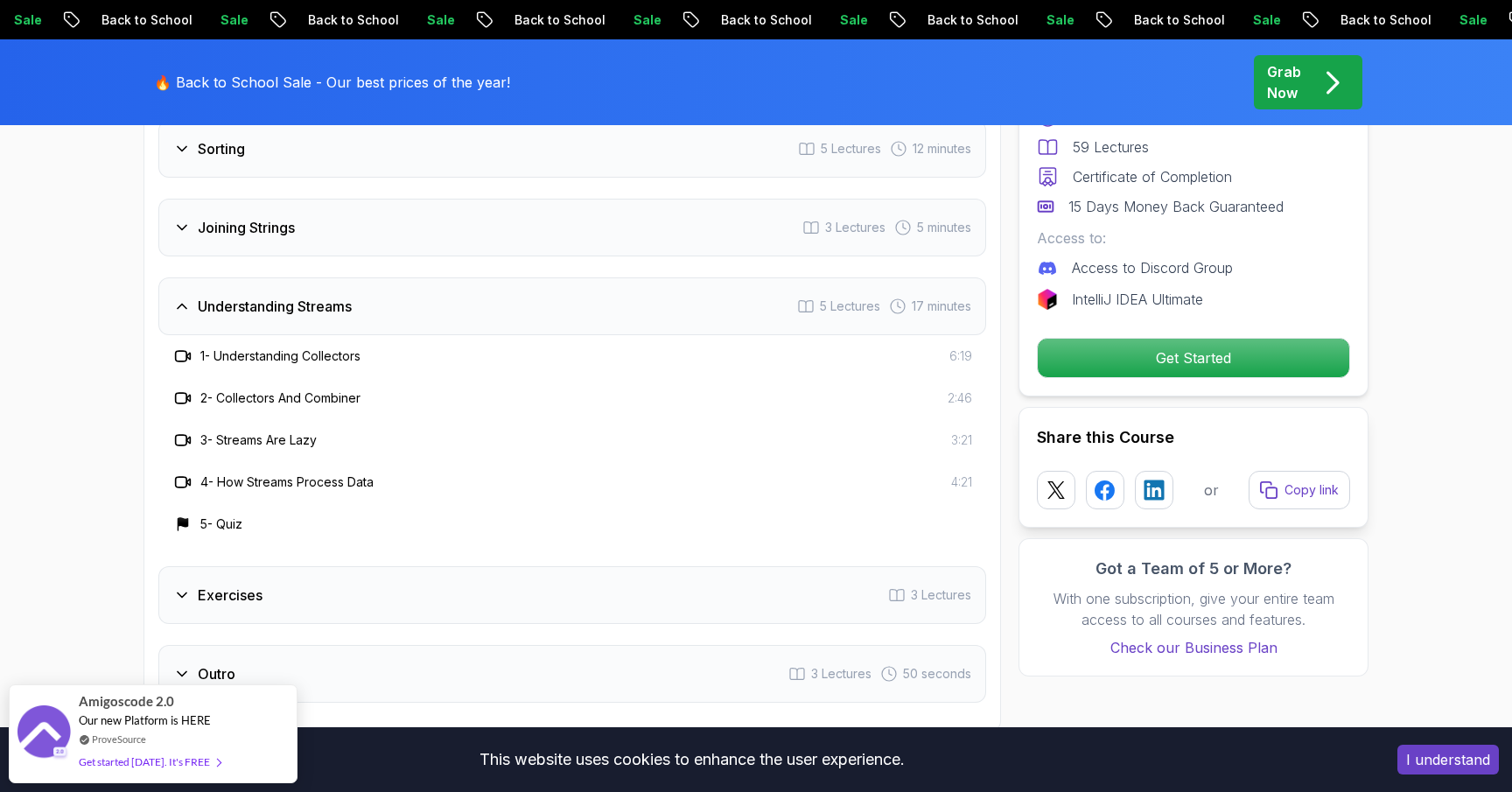
scroll to position [2909, 0]
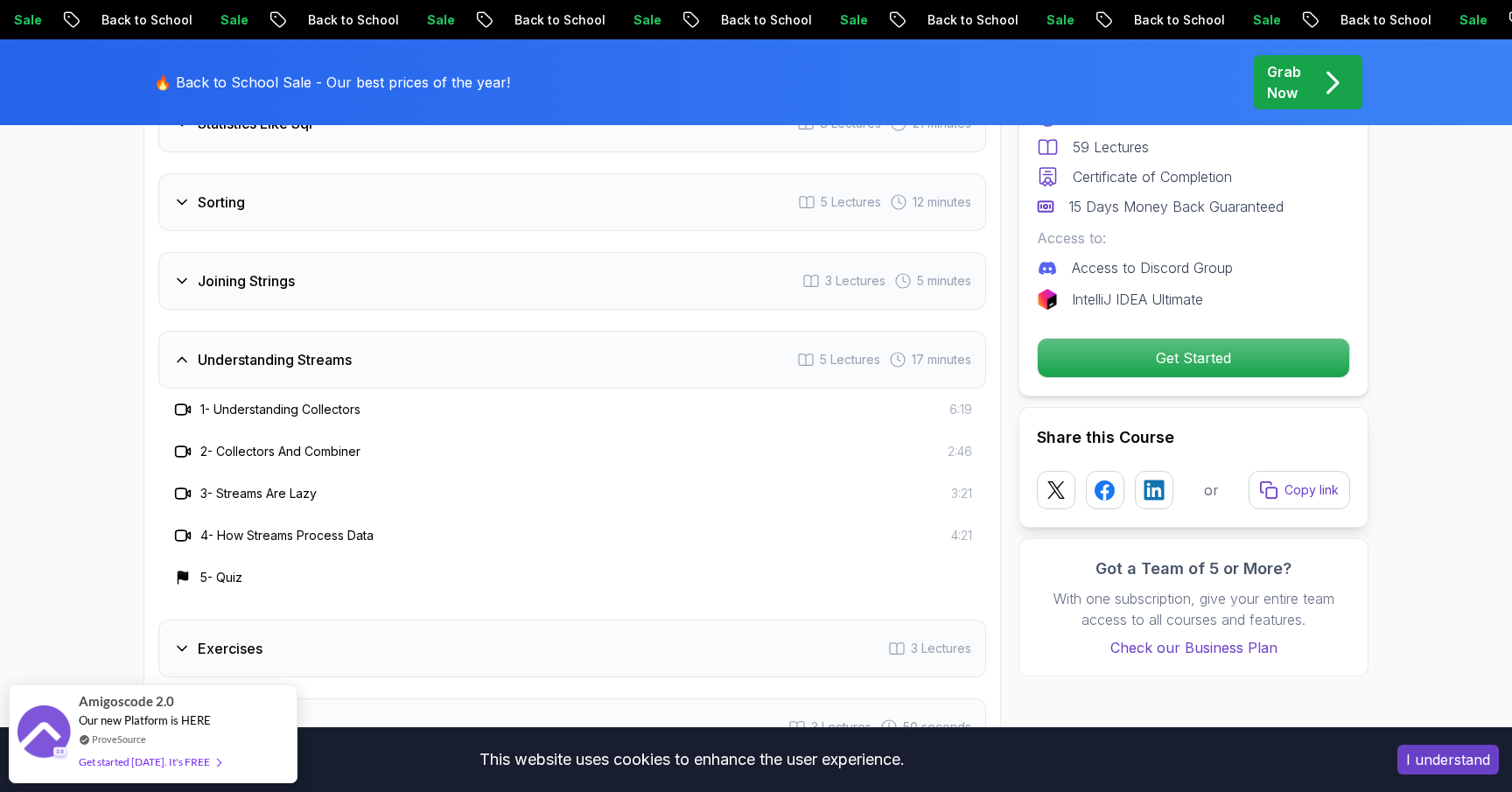
click at [402, 252] on div "Joining Strings 3 Lectures 5 minutes" at bounding box center [572, 280] width 828 height 57
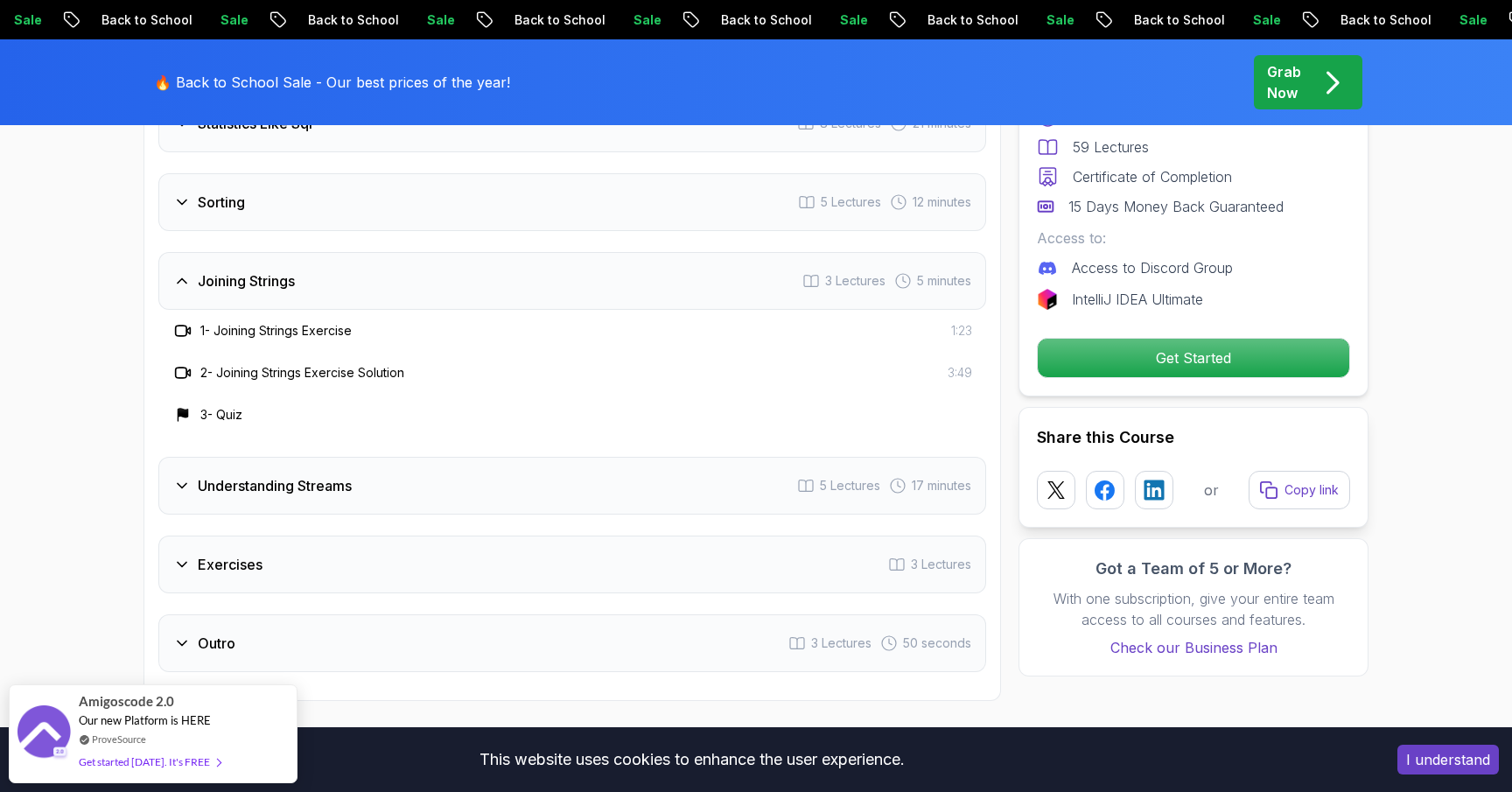
click at [415, 206] on div "Sorting 5 Lectures 12 minutes" at bounding box center [572, 201] width 828 height 57
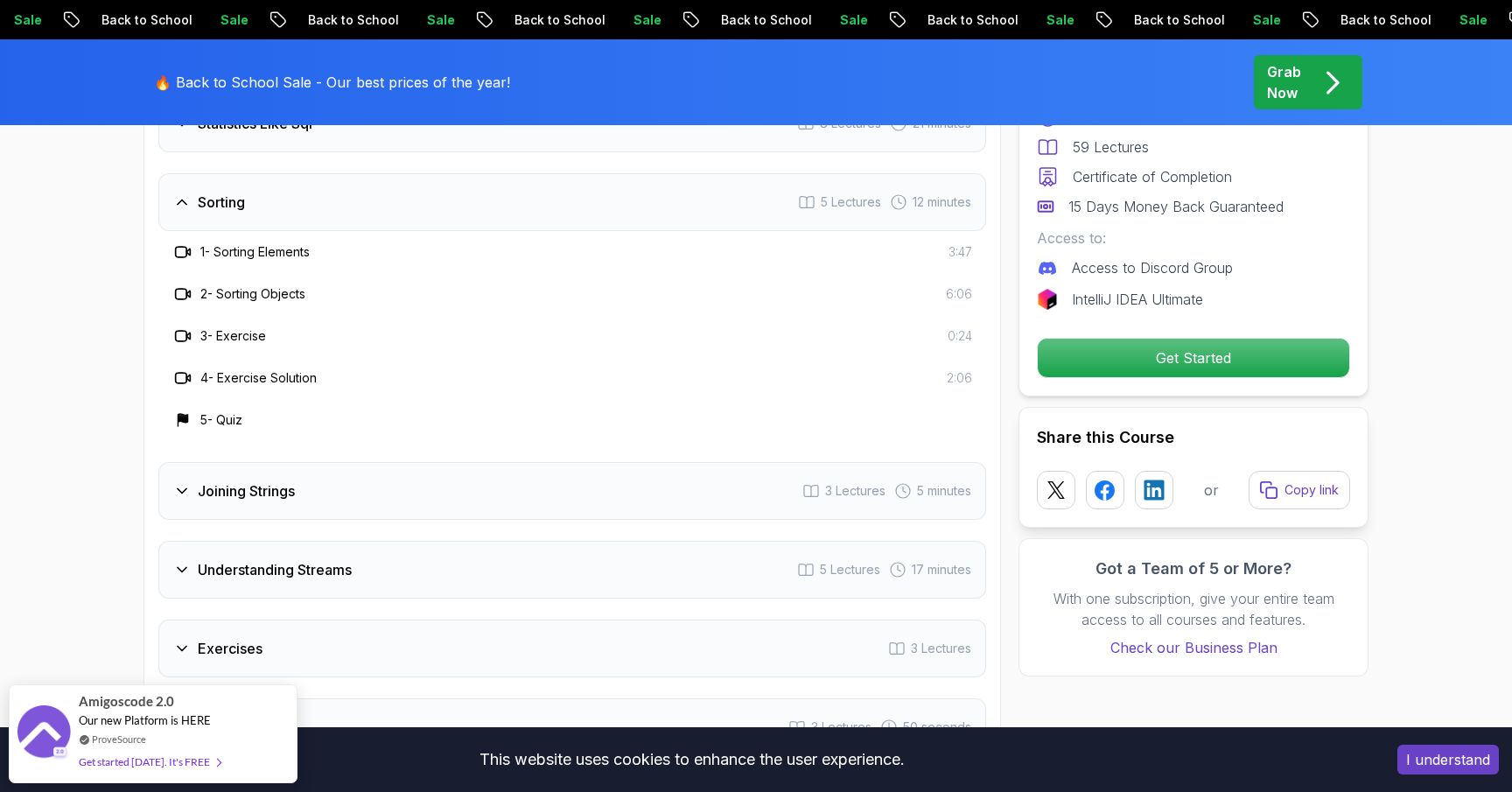
click at [367, 467] on div "Joining Strings 3 Lectures 5 minutes" at bounding box center [572, 490] width 828 height 57
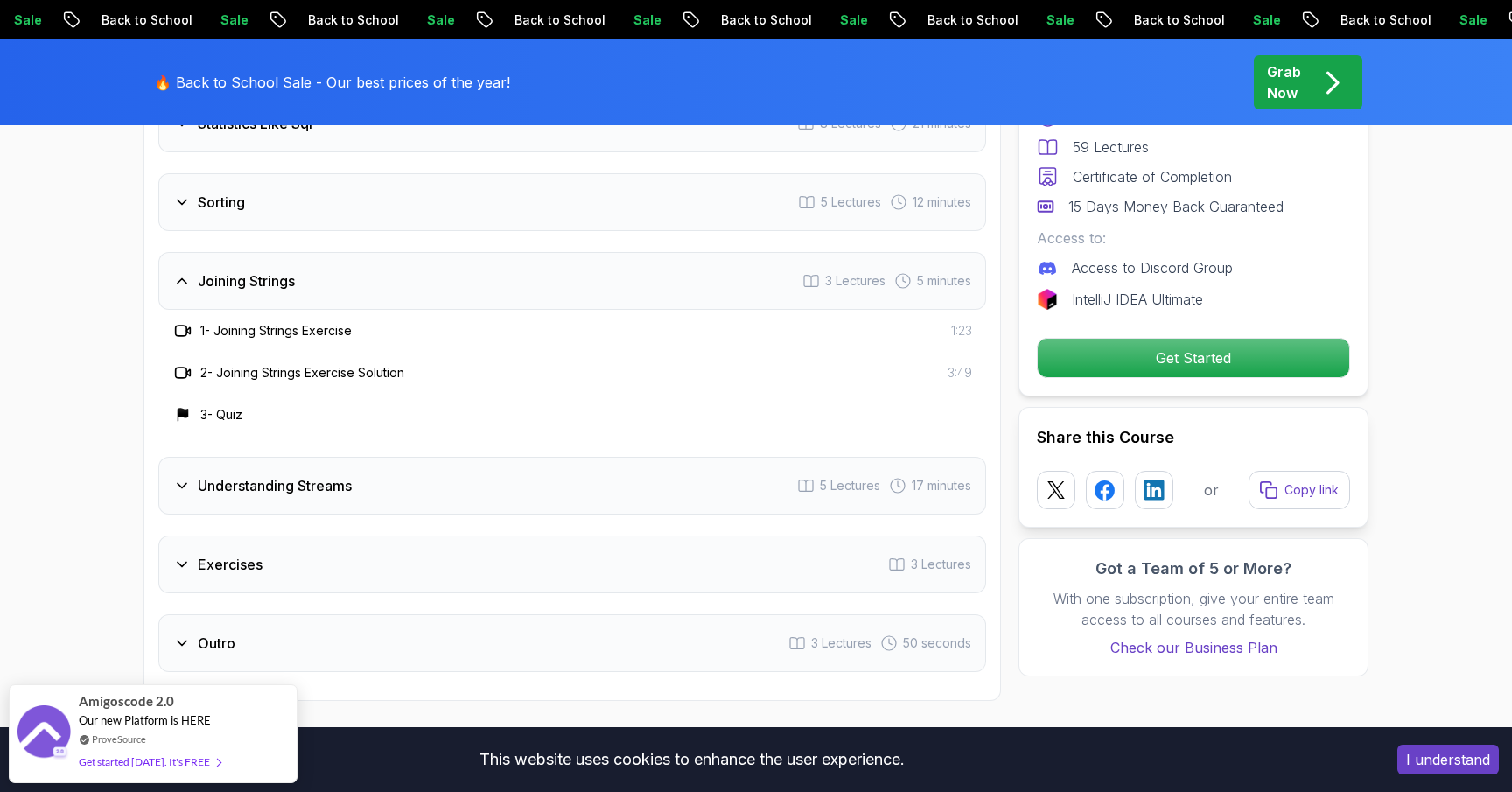
click at [369, 494] on div "Intro 4 Lectures 2 minutes Int Streams And Other Stream Types 6 Lectures 10 min…" at bounding box center [572, 147] width 828 height 1050
click at [380, 457] on div "Understanding Streams 5 Lectures 17 minutes" at bounding box center [572, 485] width 828 height 57
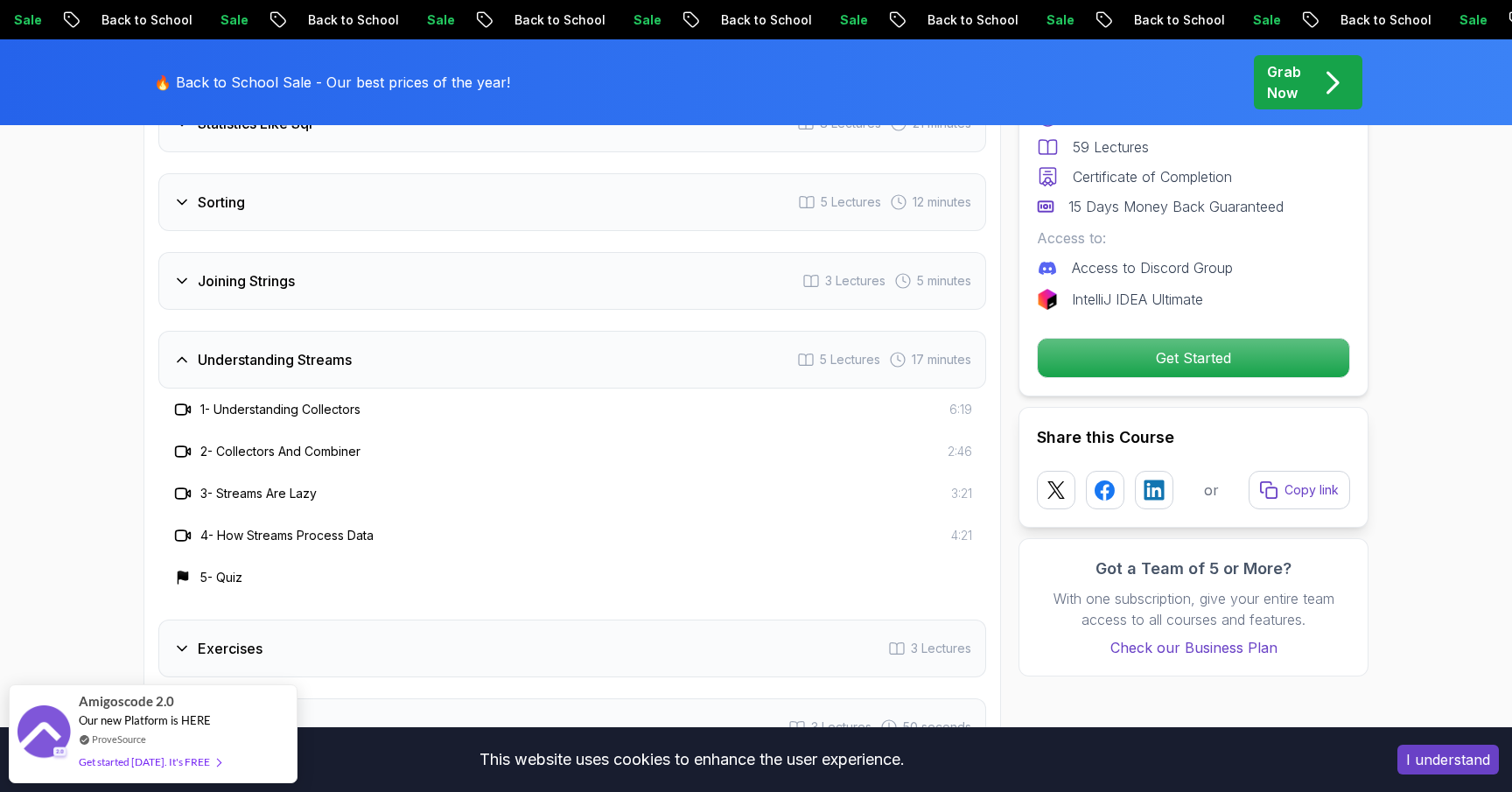
click at [354, 623] on div "Exercises 3 Lectures" at bounding box center [572, 647] width 828 height 57
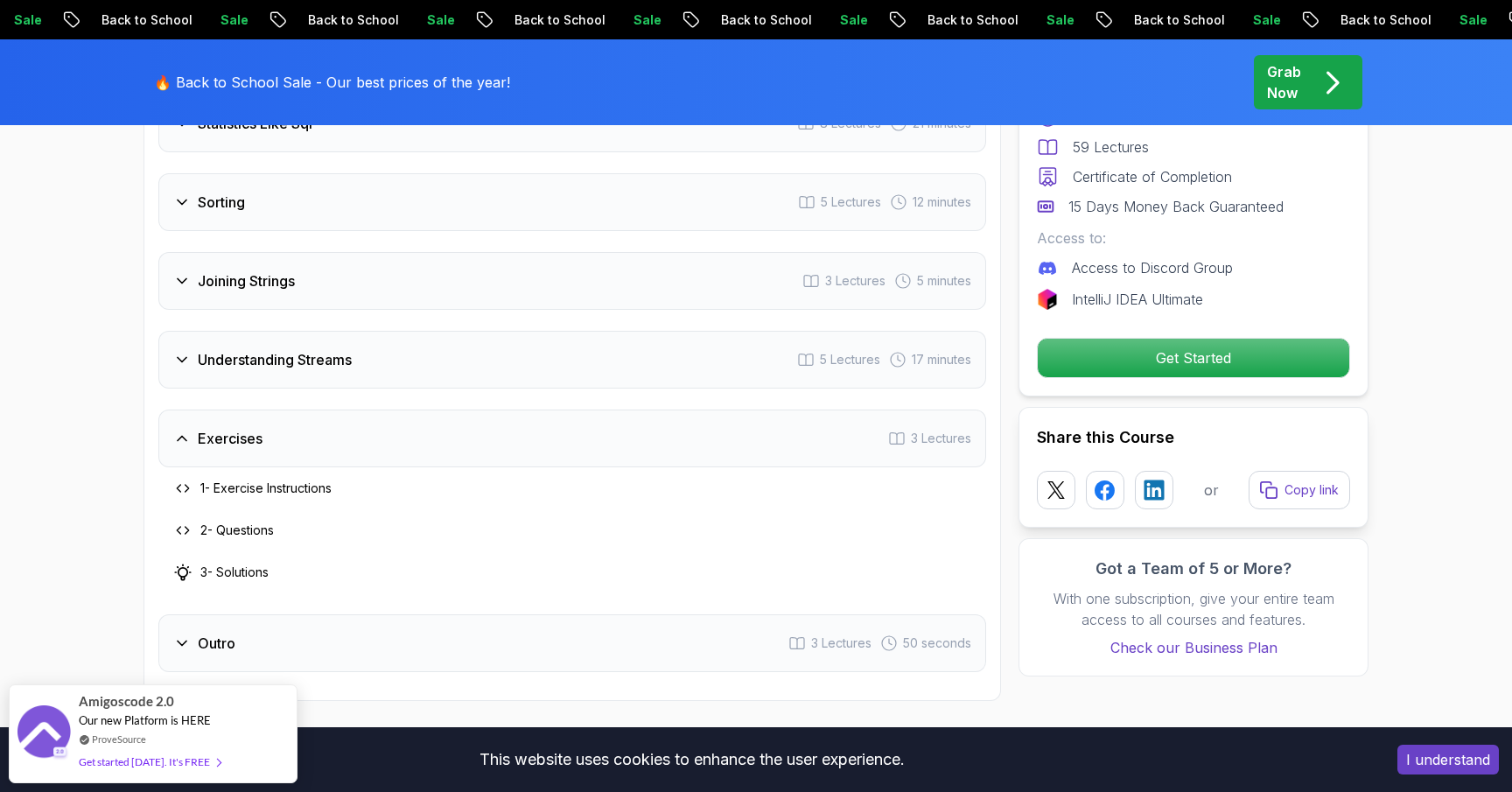
click at [395, 345] on div "Understanding Streams 5 Lectures 17 minutes" at bounding box center [572, 359] width 828 height 57
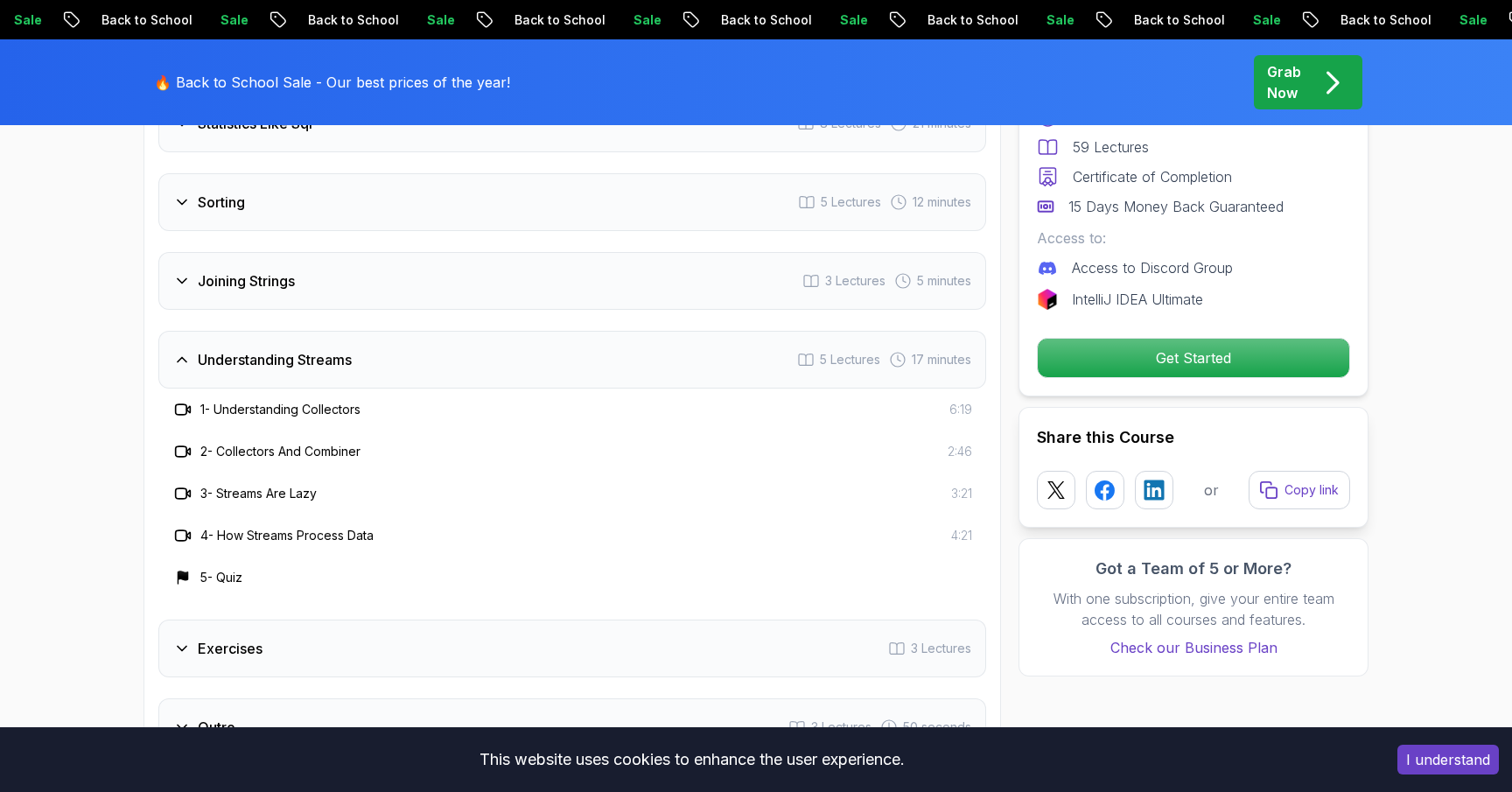
drag, startPoint x: 360, startPoint y: 396, endPoint x: 316, endPoint y: 395, distance: 44.0
click at [317, 396] on div "1 - Understanding Collectors 6:19" at bounding box center [572, 409] width 828 height 42
drag, startPoint x: 222, startPoint y: 386, endPoint x: 395, endPoint y: 386, distance: 173.0
click at [395, 399] on div "1 - Understanding Collectors 6:19" at bounding box center [571, 410] width 800 height 21
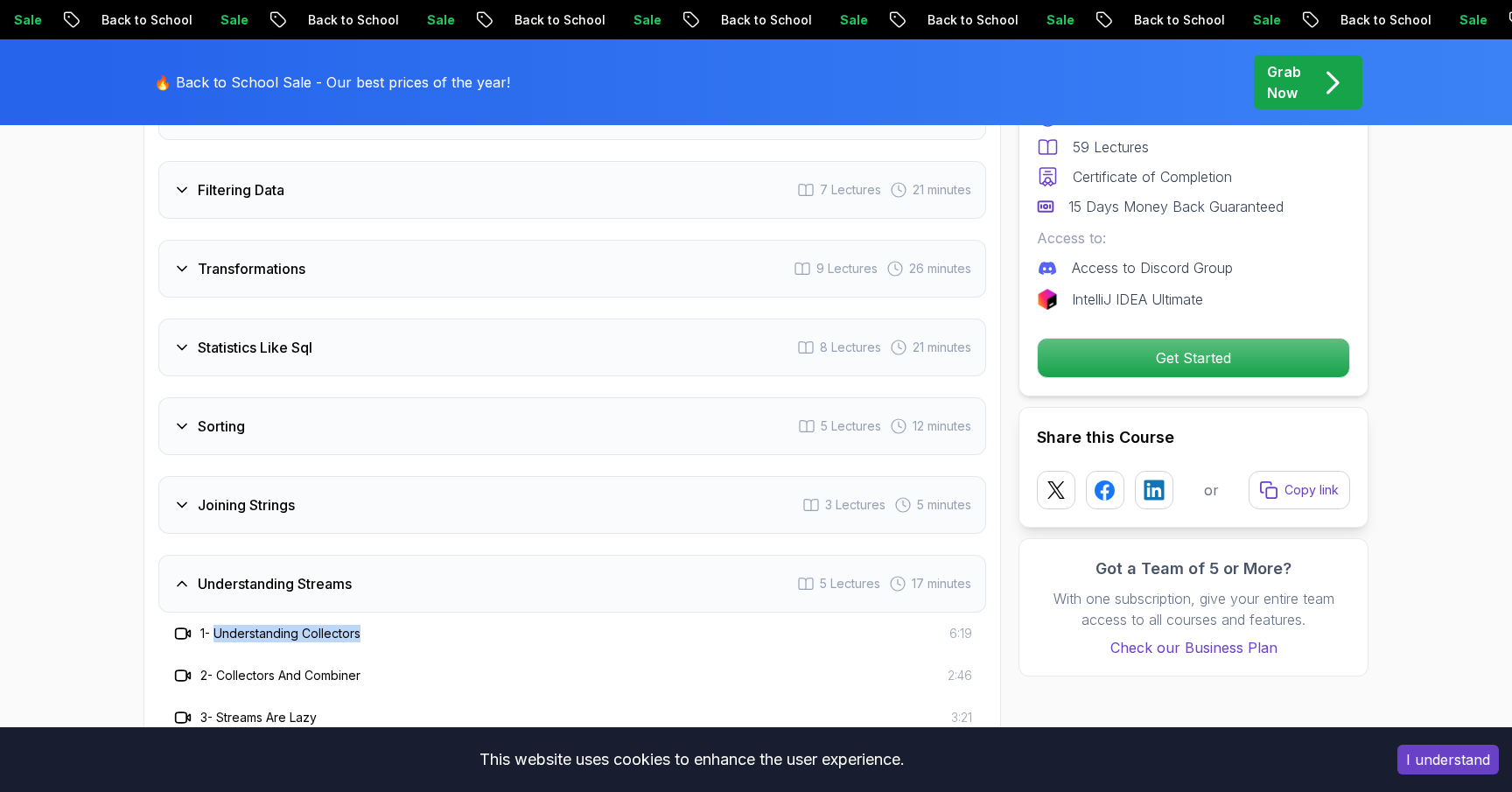
scroll to position [2666, 0]
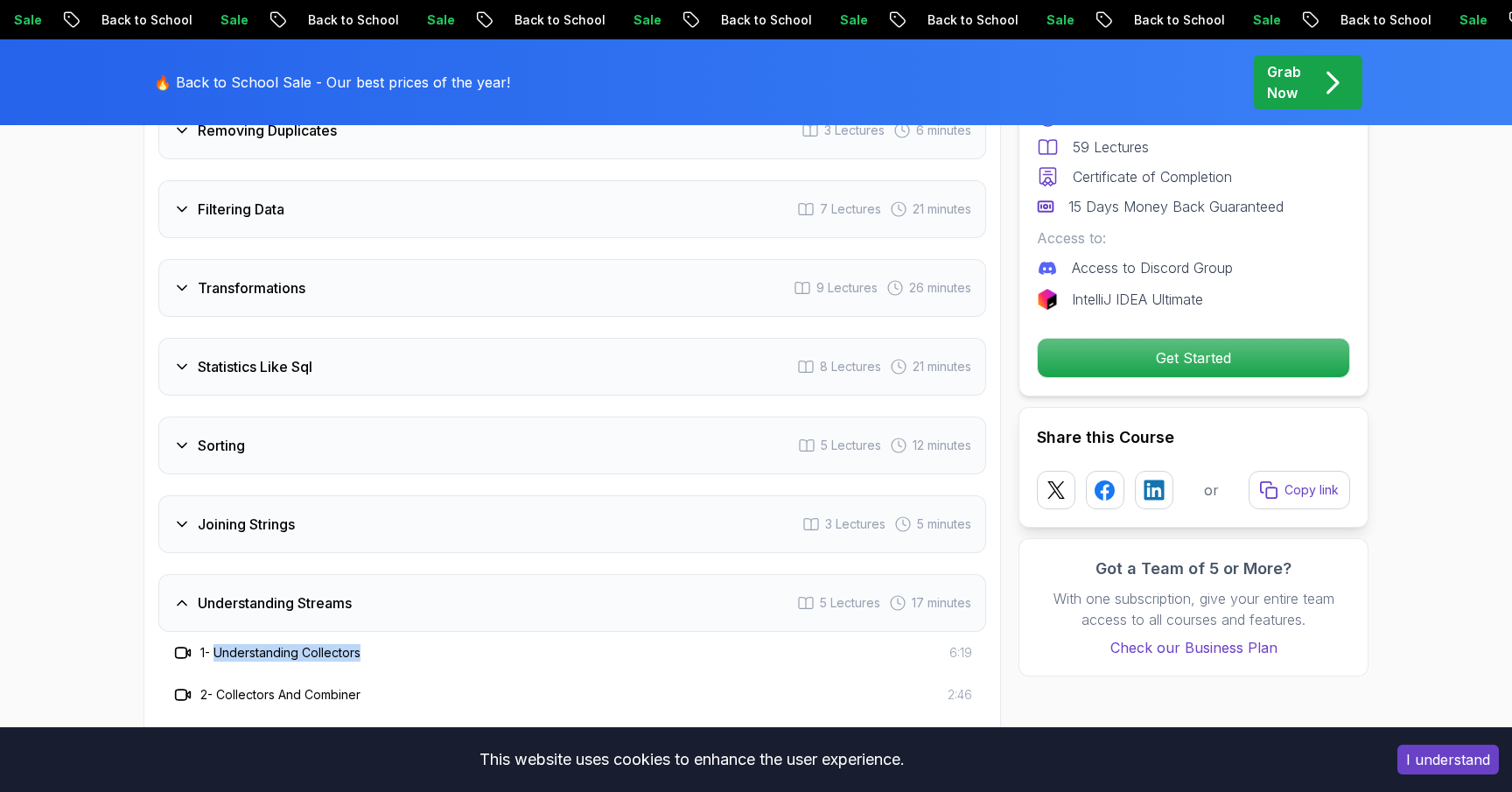
click at [402, 338] on div "Statistics Like Sql 8 Lectures 21 minutes" at bounding box center [572, 366] width 828 height 57
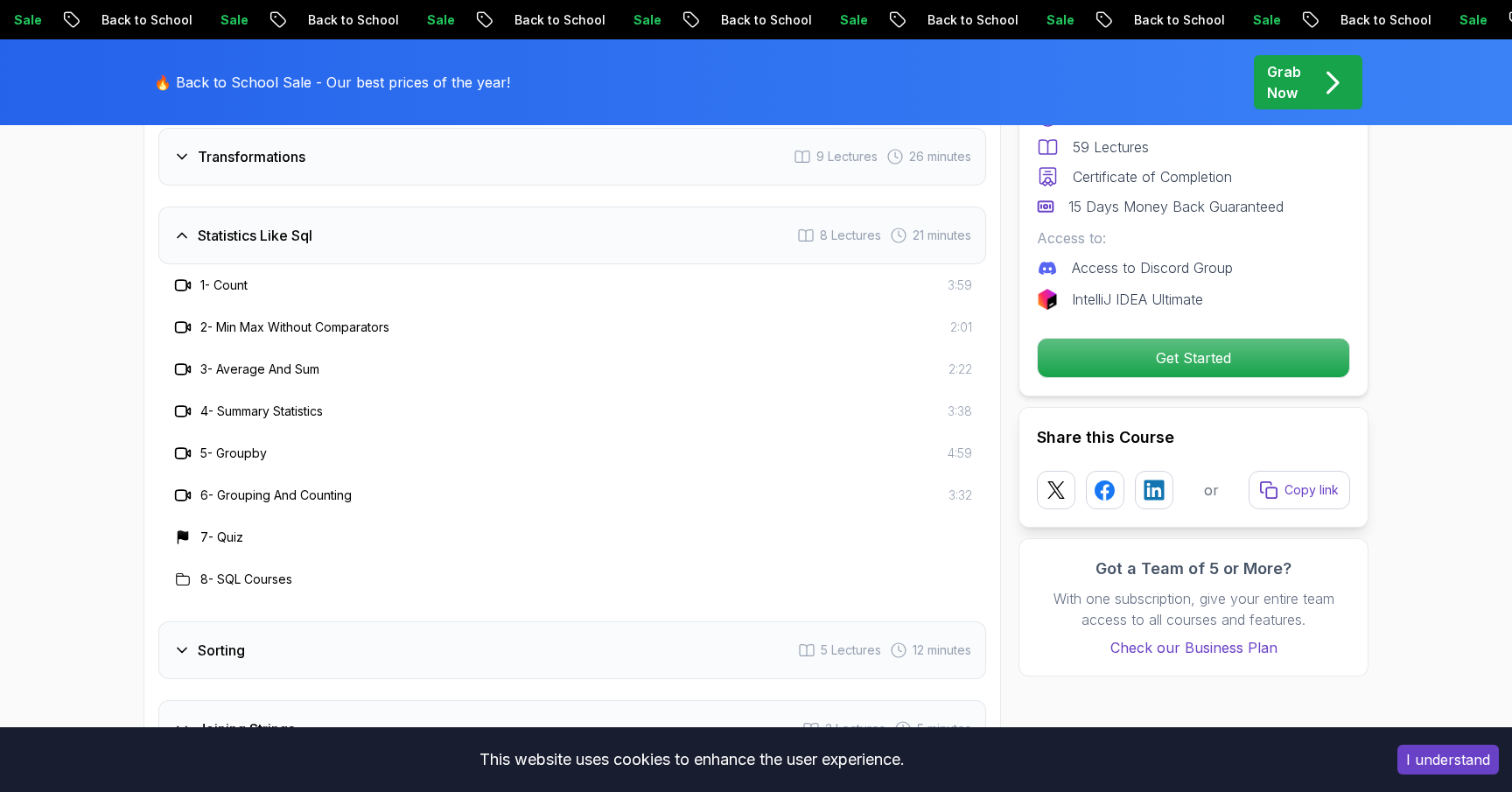
scroll to position [2796, 0]
drag, startPoint x: 401, startPoint y: 307, endPoint x: 318, endPoint y: 292, distance: 84.3
click at [319, 318] on div "2 - Min Max Without Comparators 2:01" at bounding box center [571, 328] width 800 height 21
click at [223, 349] on div "3 - Average And Sum 2:22" at bounding box center [572, 369] width 828 height 42
drag, startPoint x: 220, startPoint y: 299, endPoint x: 417, endPoint y: 301, distance: 197.0
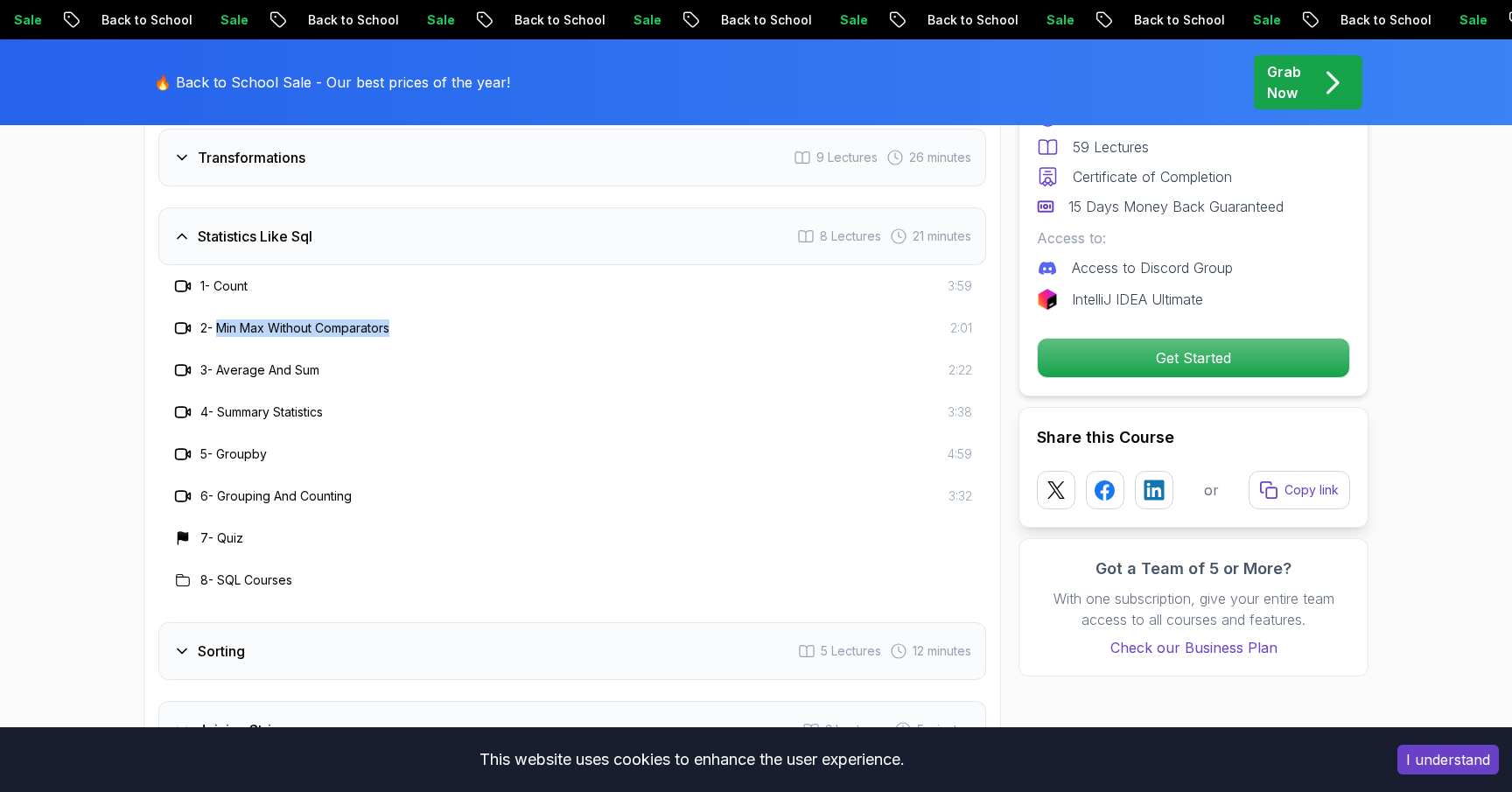
click at [417, 318] on div "2 - Min Max Without Comparators 2:01" at bounding box center [571, 328] width 800 height 21
